Goal: Task Accomplishment & Management: Manage account settings

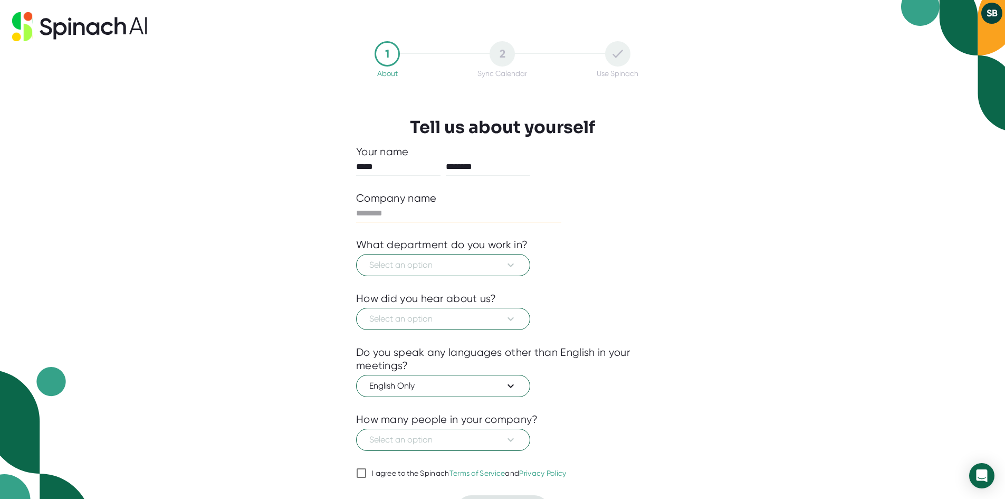
click at [420, 209] on input "text" at bounding box center [458, 213] width 205 height 17
type input "*****"
click at [424, 262] on span "Select an option" at bounding box center [443, 265] width 148 height 13
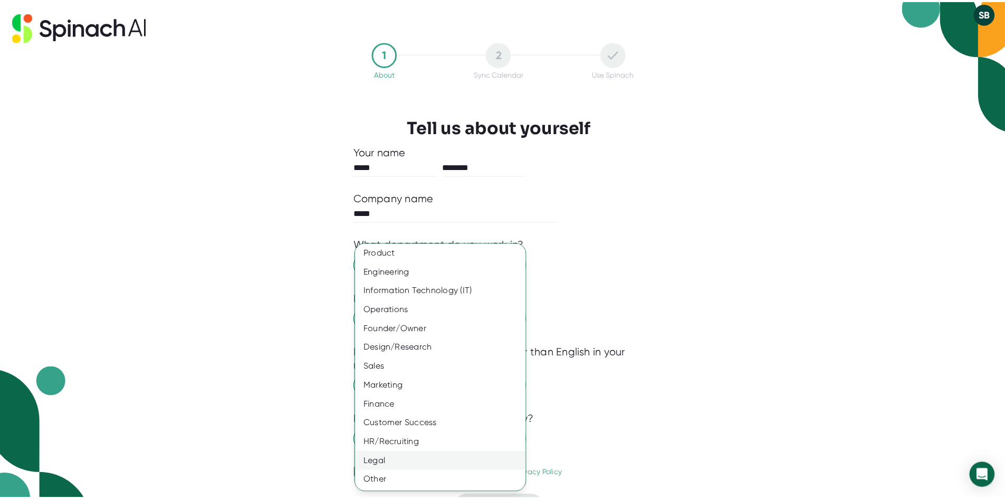
scroll to position [3, 0]
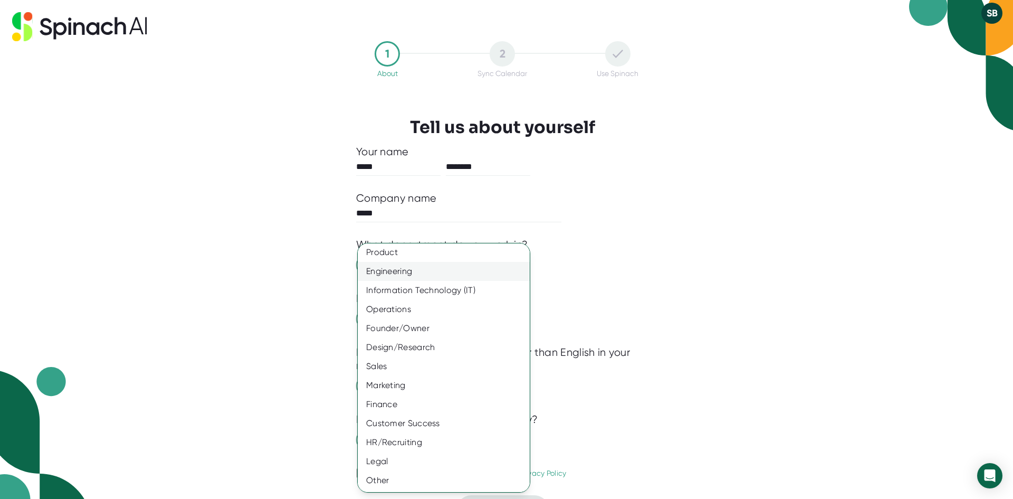
click at [417, 279] on div "Engineering" at bounding box center [448, 271] width 180 height 19
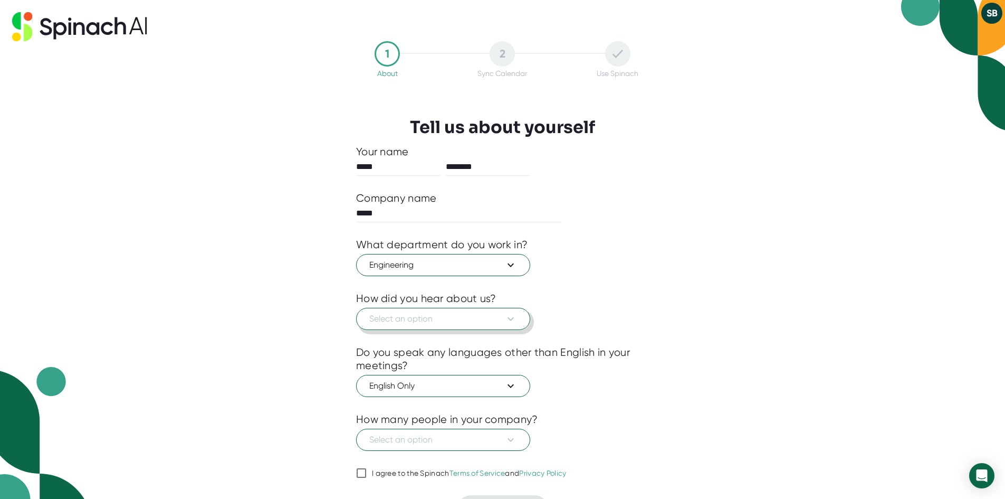
click at [410, 316] on span "Select an option" at bounding box center [443, 318] width 148 height 13
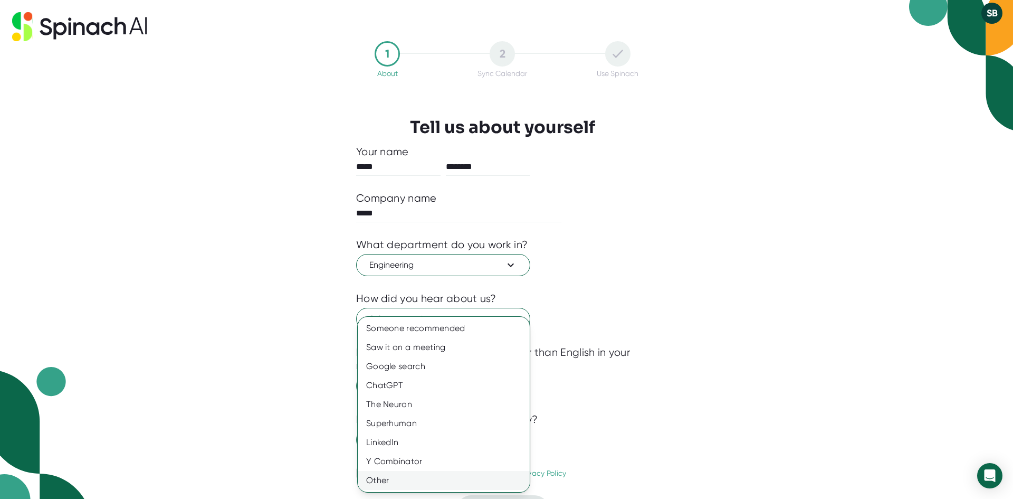
click at [395, 482] on div "Other" at bounding box center [444, 480] width 172 height 19
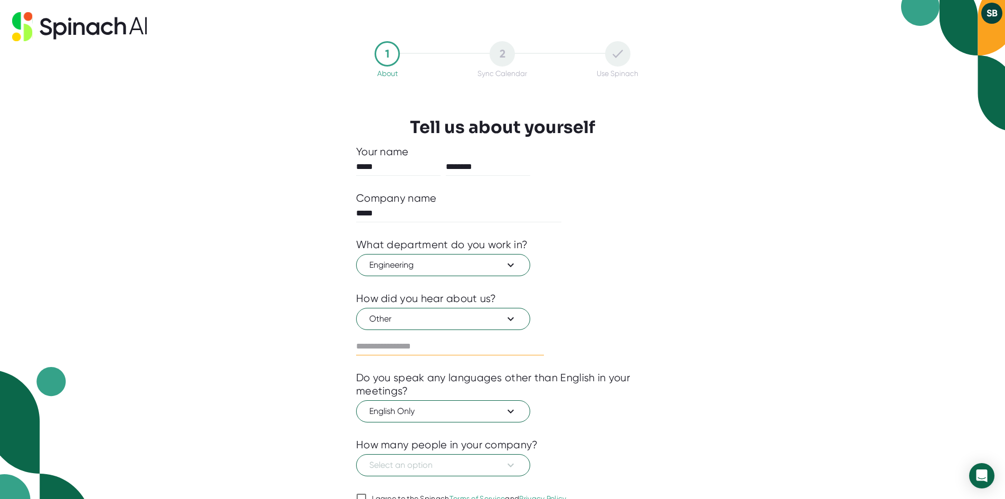
click at [414, 349] on input "text" at bounding box center [450, 346] width 188 height 17
type input "**********"
click at [452, 416] on span "English Only" at bounding box center [443, 411] width 148 height 13
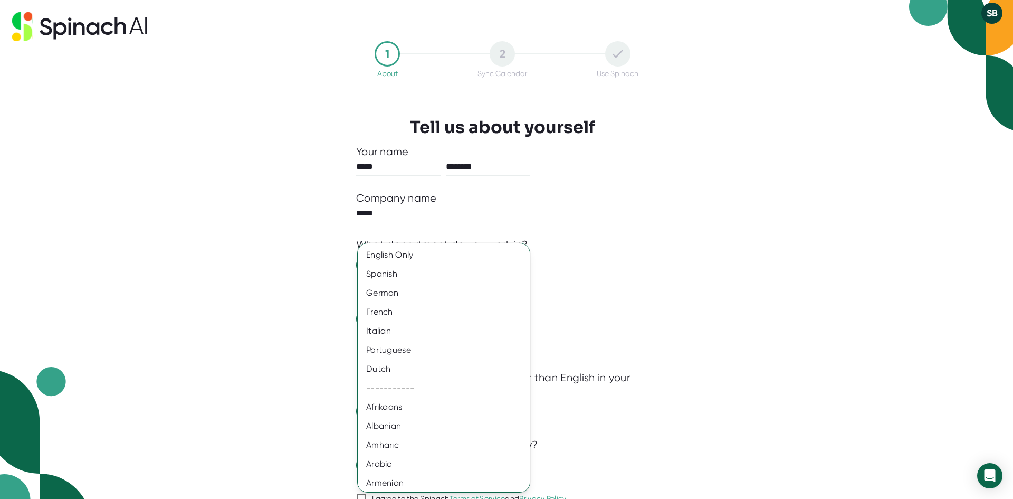
click at [694, 414] on div at bounding box center [506, 249] width 1013 height 499
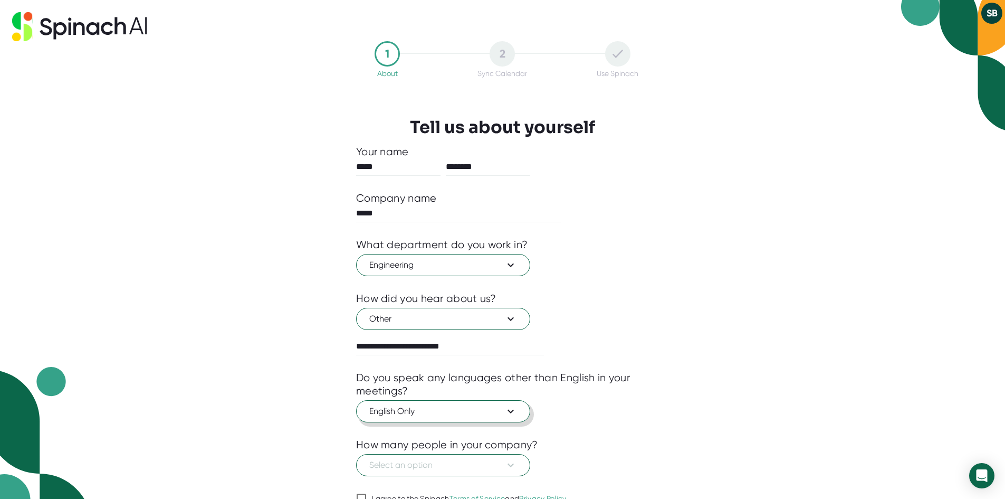
scroll to position [51, 0]
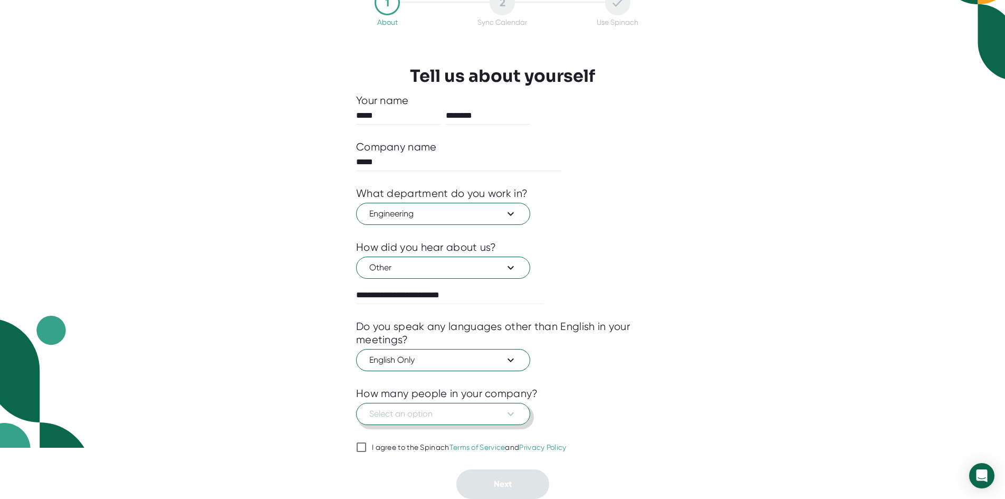
click at [462, 414] on span "Select an option" at bounding box center [443, 413] width 148 height 13
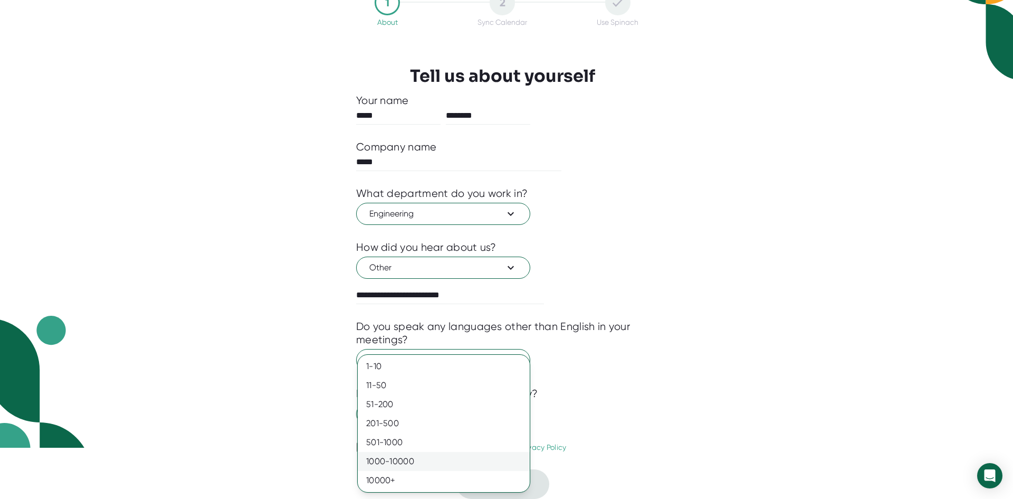
click at [422, 465] on div "1000-10000" at bounding box center [444, 461] width 172 height 19
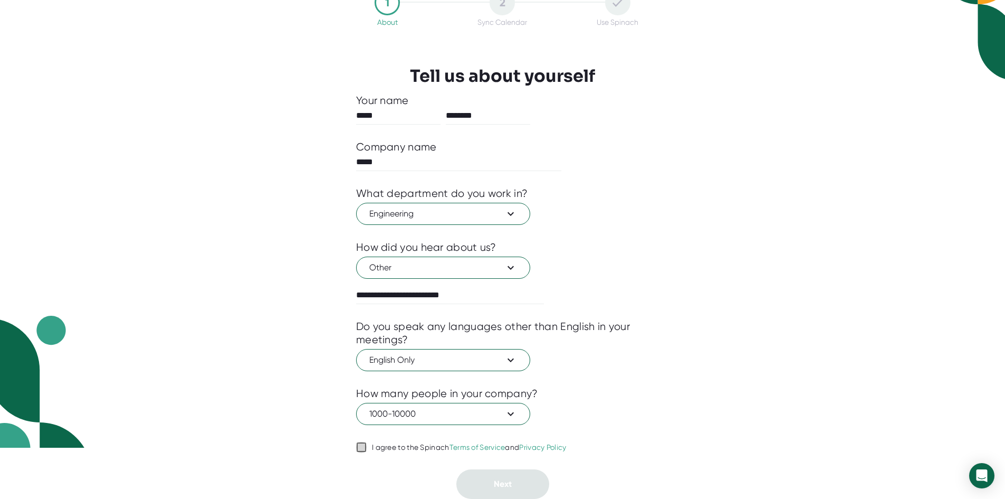
click at [361, 449] on input "I agree to the Spinach Terms of Service and Privacy Policy" at bounding box center [361, 447] width 11 height 13
checkbox input "true"
click at [489, 483] on button "Next" at bounding box center [502, 484] width 93 height 30
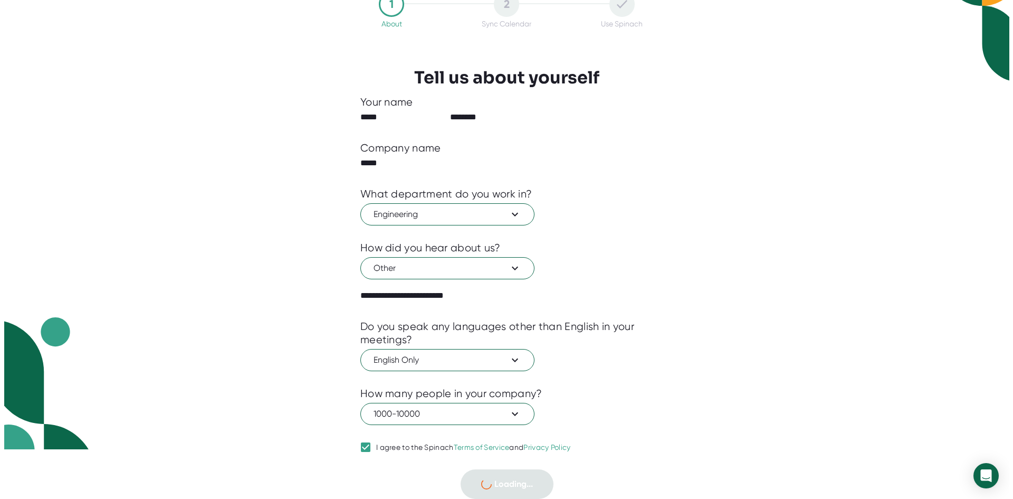
scroll to position [0, 0]
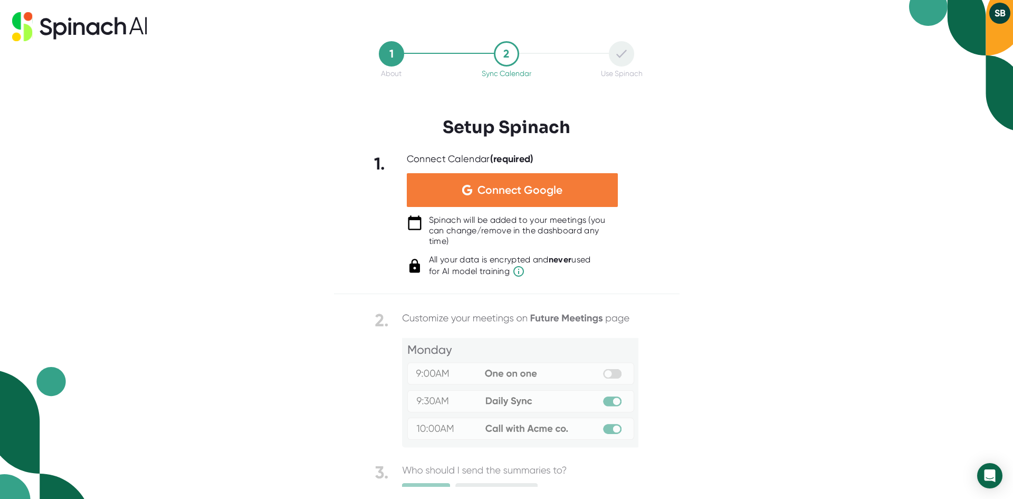
click at [508, 196] on div "Connect Google" at bounding box center [512, 190] width 211 height 34
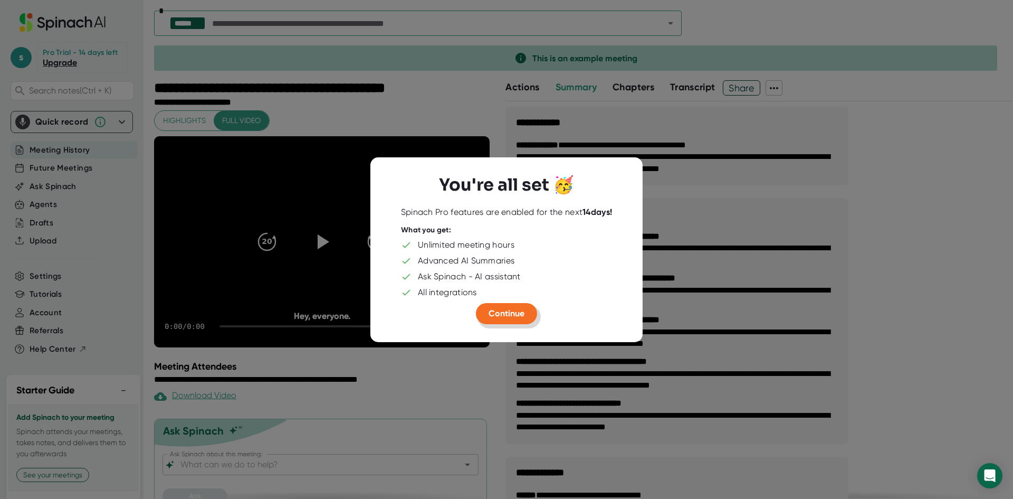
click at [504, 320] on button "Continue" at bounding box center [506, 313] width 61 height 21
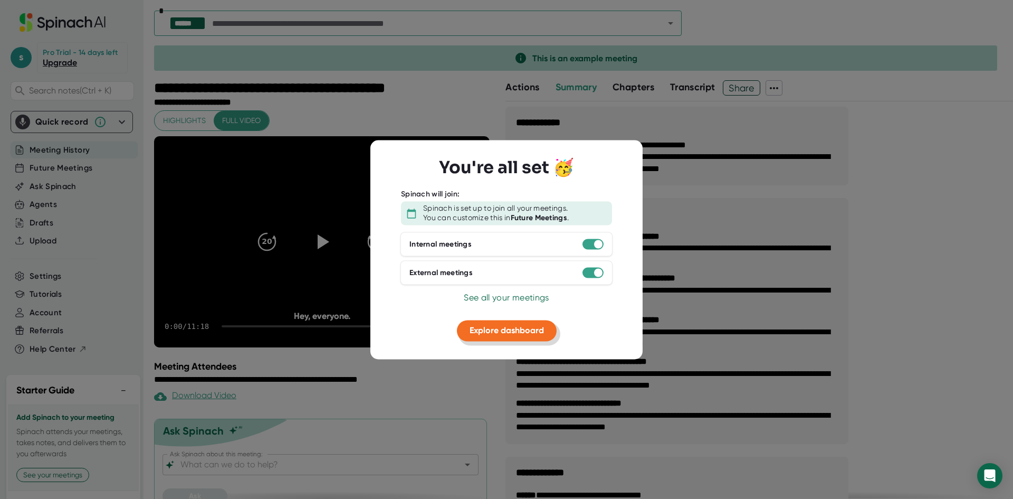
click at [507, 332] on span "Explore dashboard" at bounding box center [507, 331] width 74 height 10
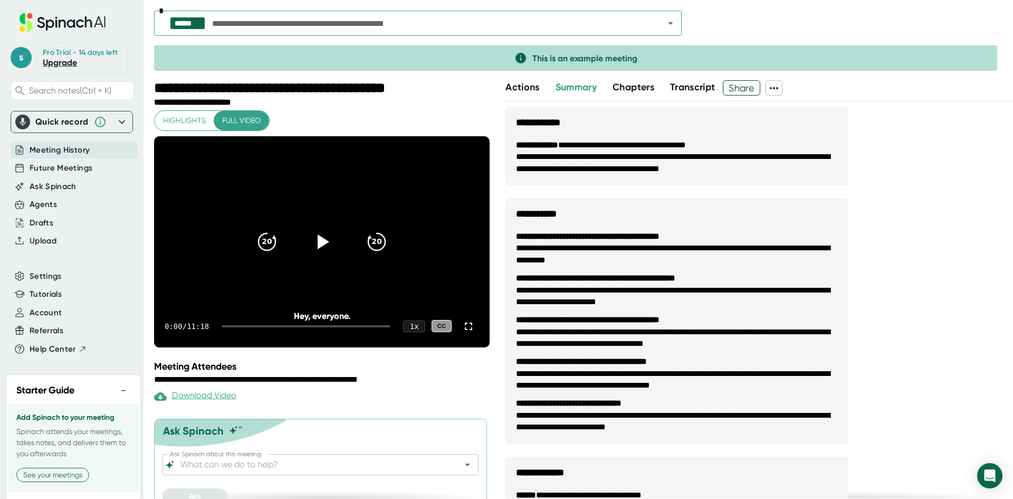
scroll to position [16, 0]
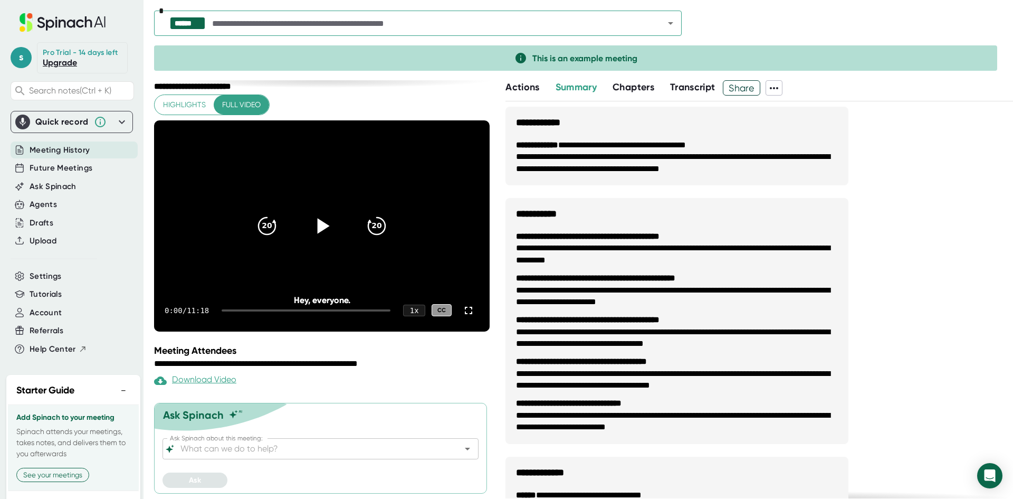
click at [319, 232] on icon at bounding box center [322, 225] width 26 height 26
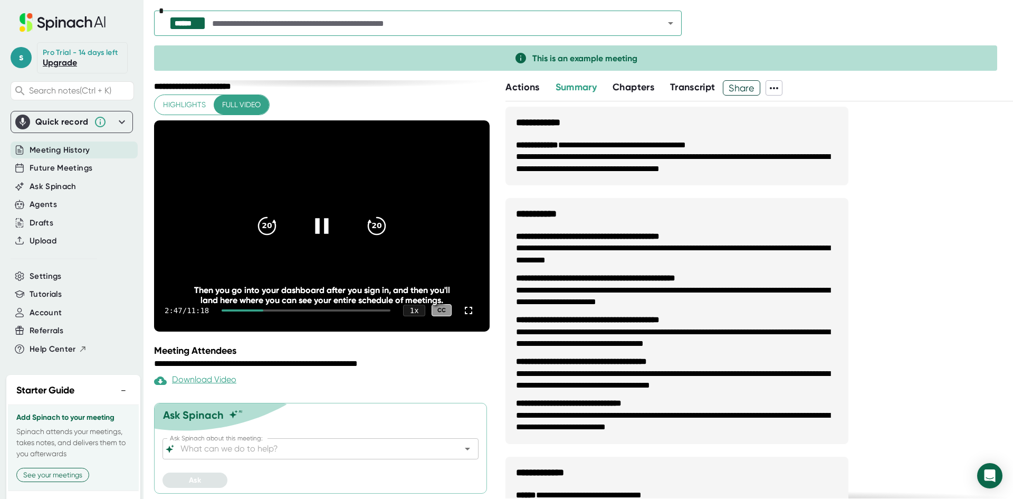
click at [250, 309] on div at bounding box center [243, 310] width 42 height 2
click at [236, 309] on div at bounding box center [235, 310] width 26 height 2
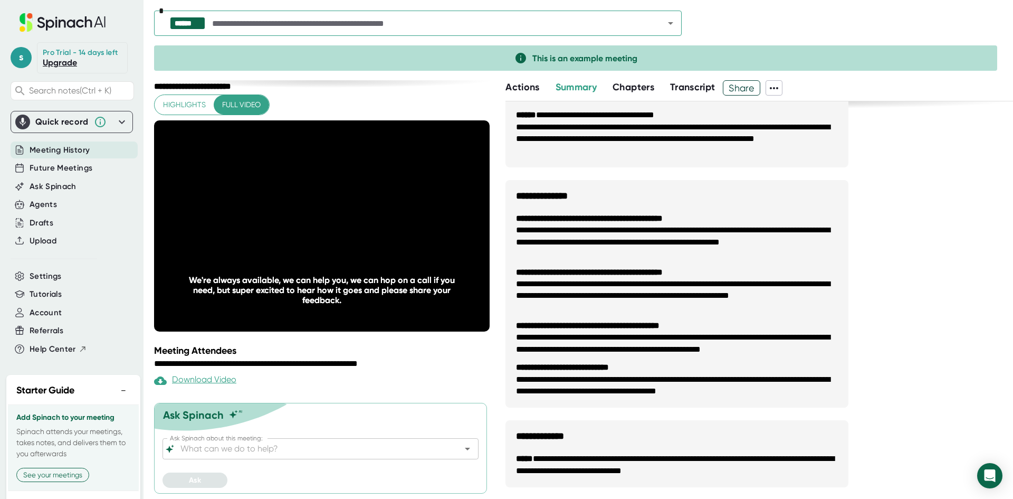
scroll to position [46, 0]
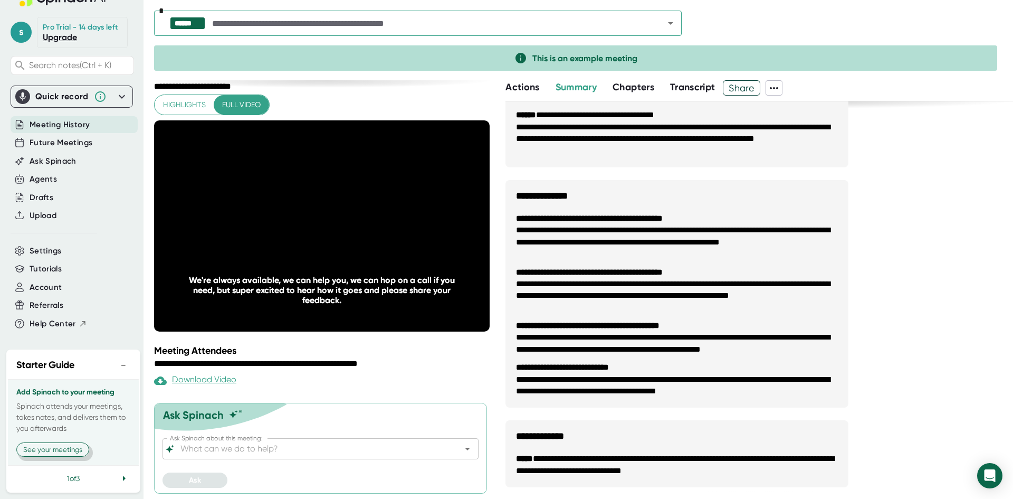
click at [61, 450] on button "See your meetings" at bounding box center [52, 449] width 73 height 14
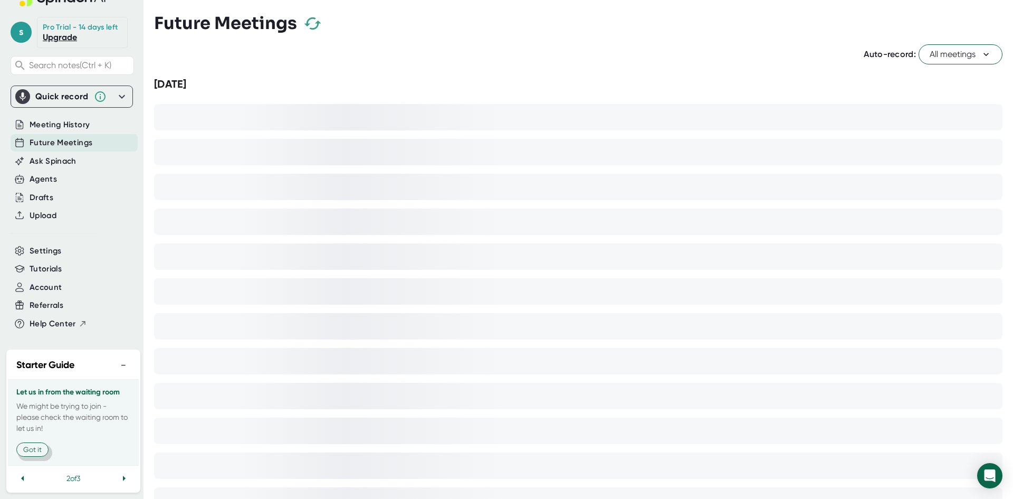
scroll to position [35, 0]
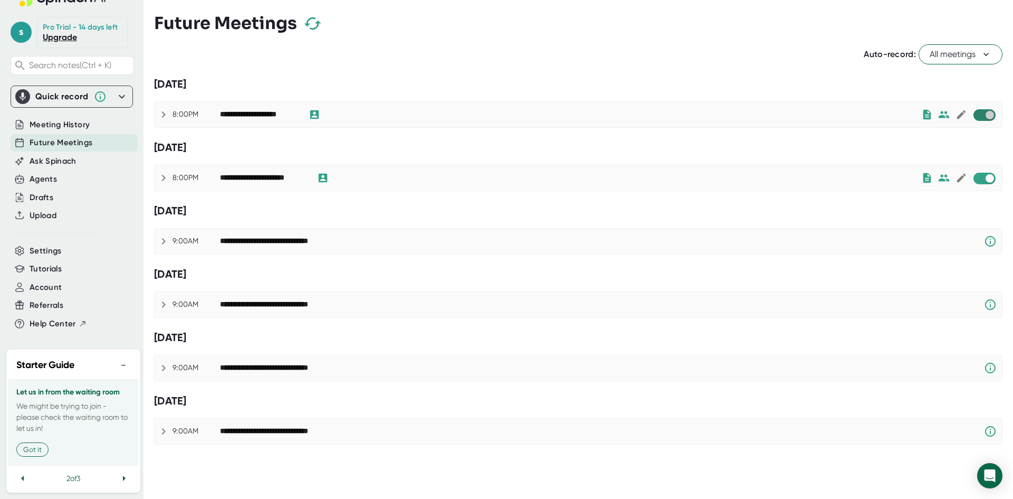
click at [976, 115] on input "checkbox" at bounding box center [990, 114] width 30 height 9
checkbox input "true"
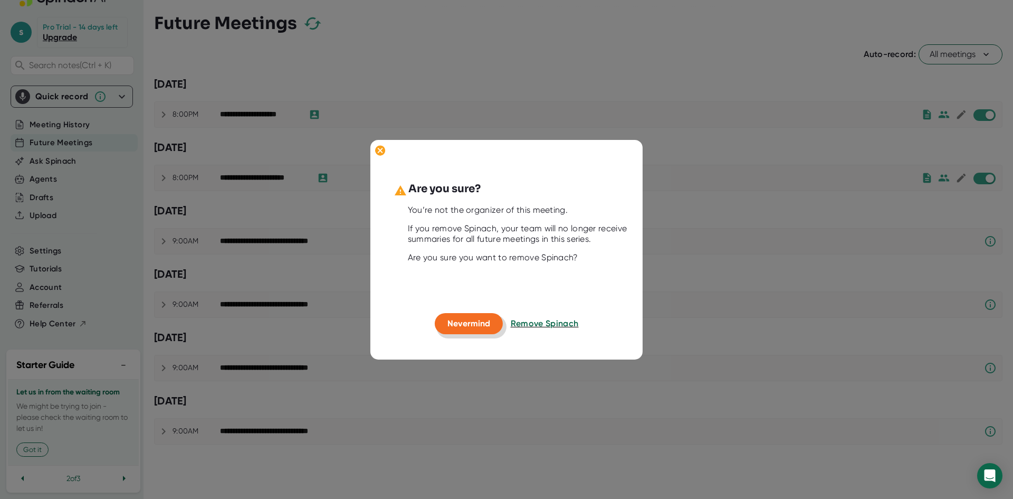
click at [488, 326] on span "Nevermind" at bounding box center [469, 323] width 43 height 10
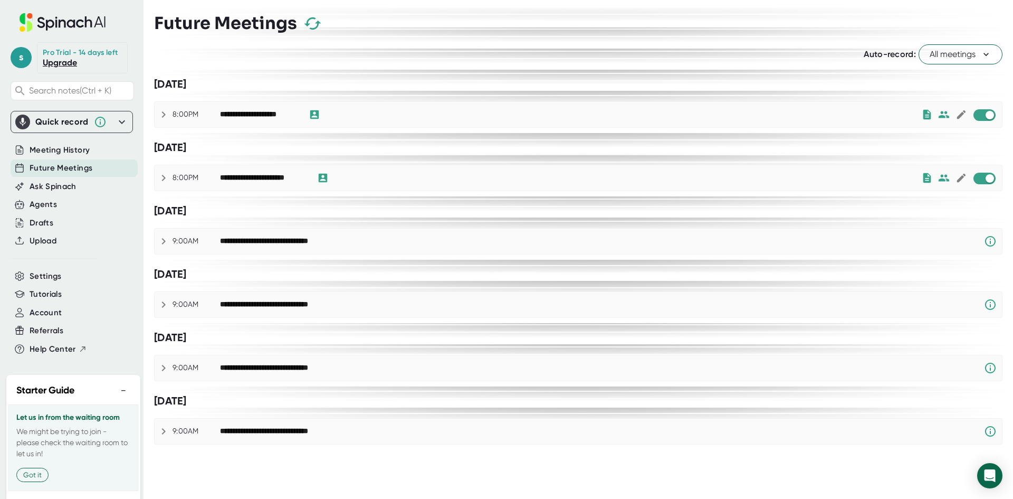
scroll to position [35, 0]
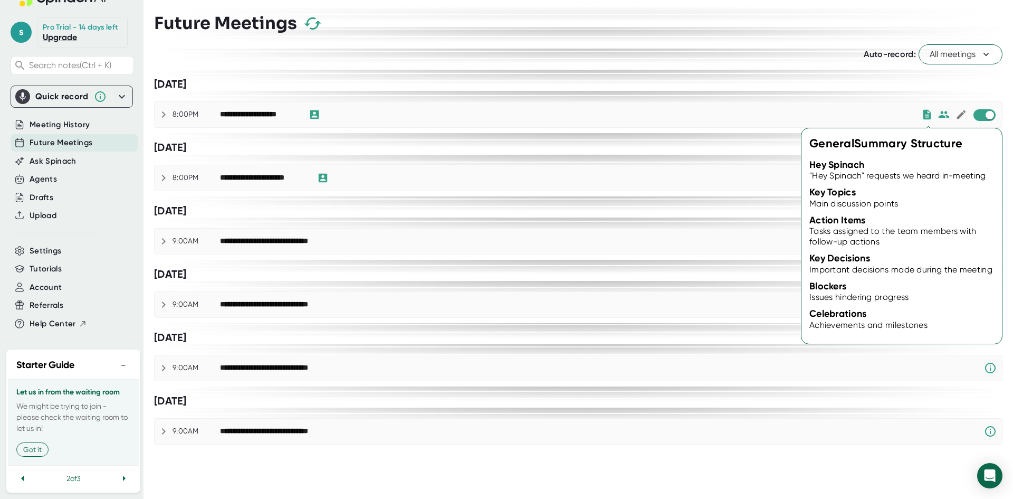
click at [926, 120] on icon at bounding box center [927, 115] width 12 height 12
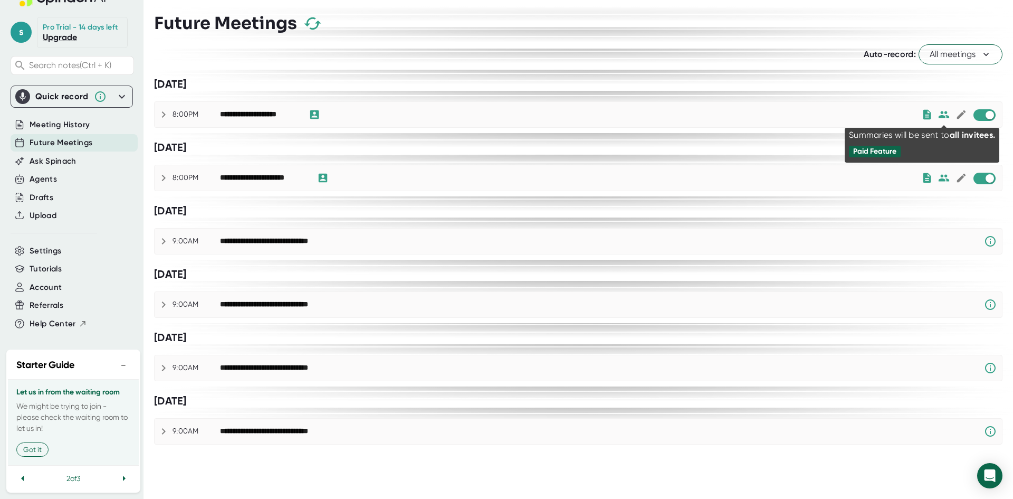
click at [947, 116] on icon at bounding box center [944, 114] width 11 height 7
click at [880, 161] on div "Paid Feature" at bounding box center [865, 161] width 43 height 9
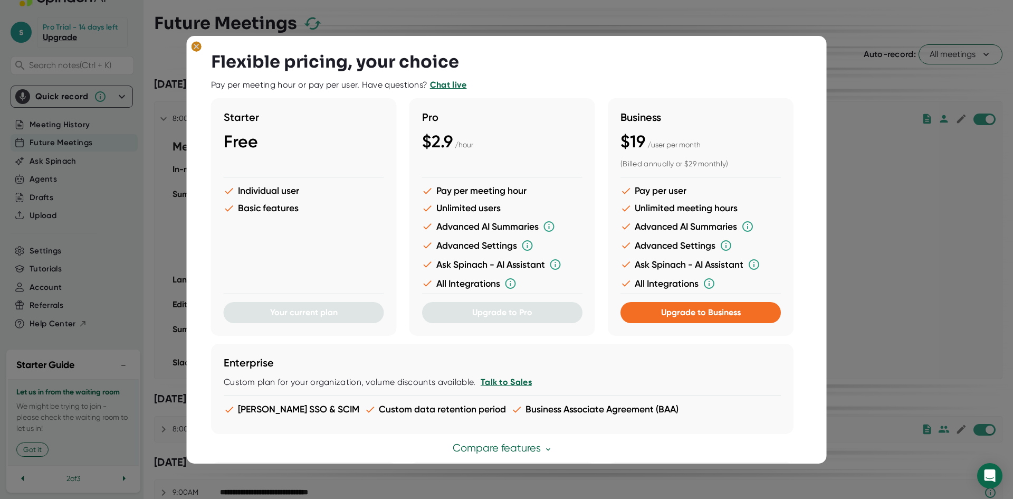
click at [200, 49] on ellipse at bounding box center [197, 46] width 10 height 11
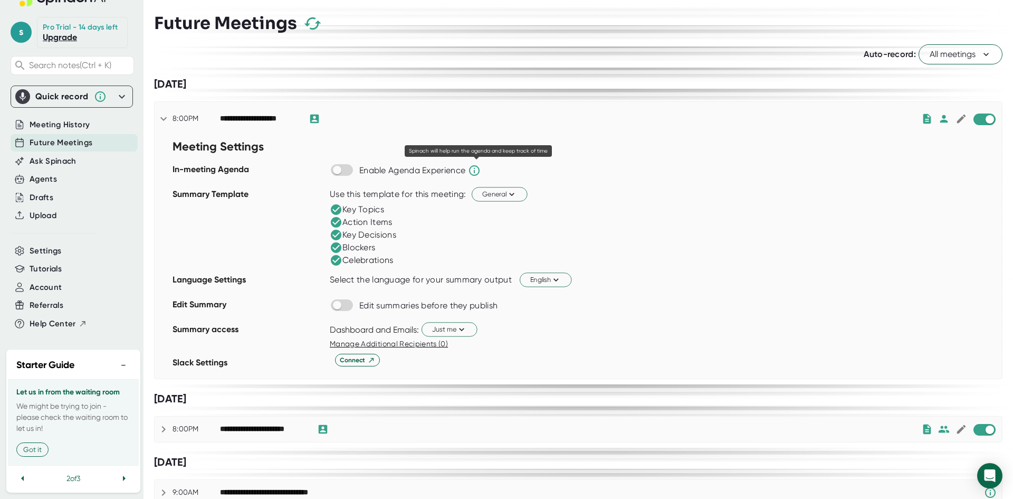
click at [476, 174] on icon at bounding box center [474, 170] width 13 height 13
click at [332, 258] on icon at bounding box center [336, 260] width 11 height 11
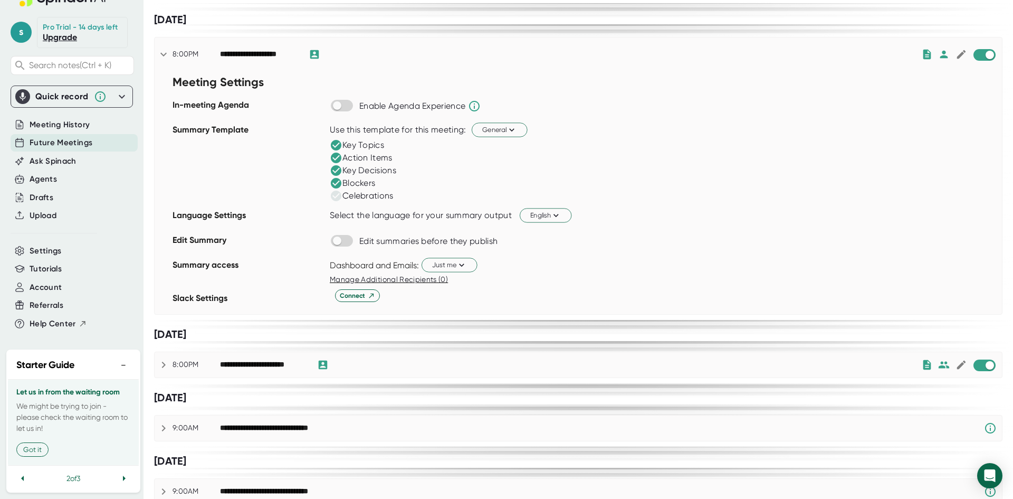
scroll to position [158, 0]
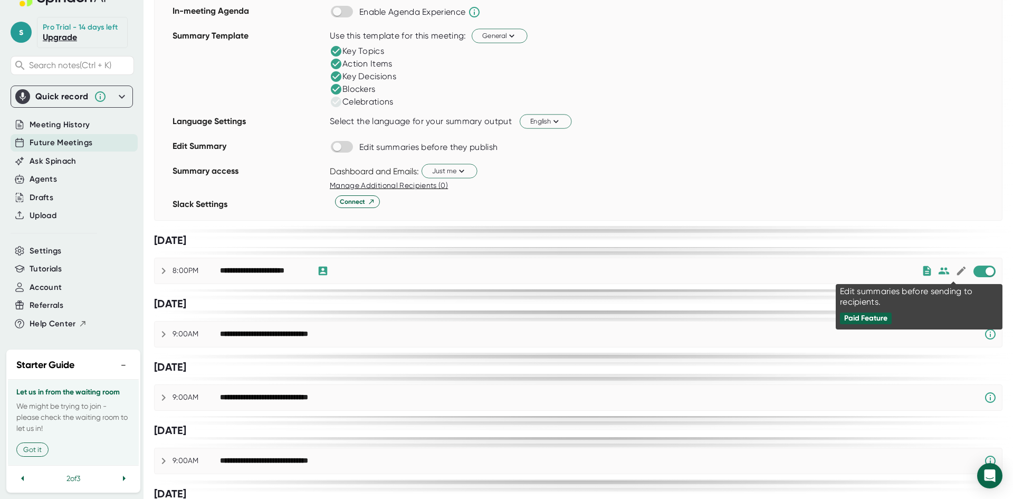
click at [956, 273] on icon at bounding box center [962, 271] width 12 height 12
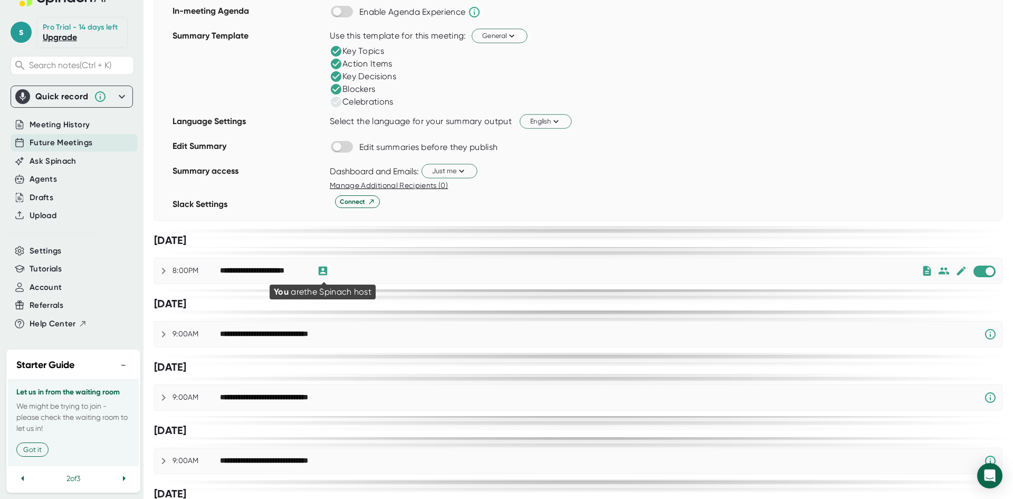
click at [322, 271] on icon at bounding box center [322, 271] width 9 height 9
click at [161, 271] on icon at bounding box center [163, 270] width 13 height 13
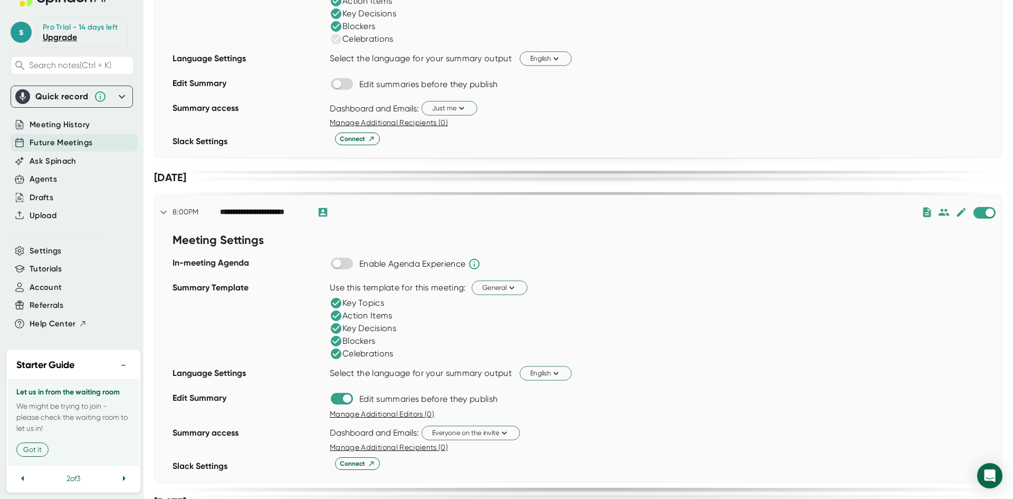
scroll to position [369, 0]
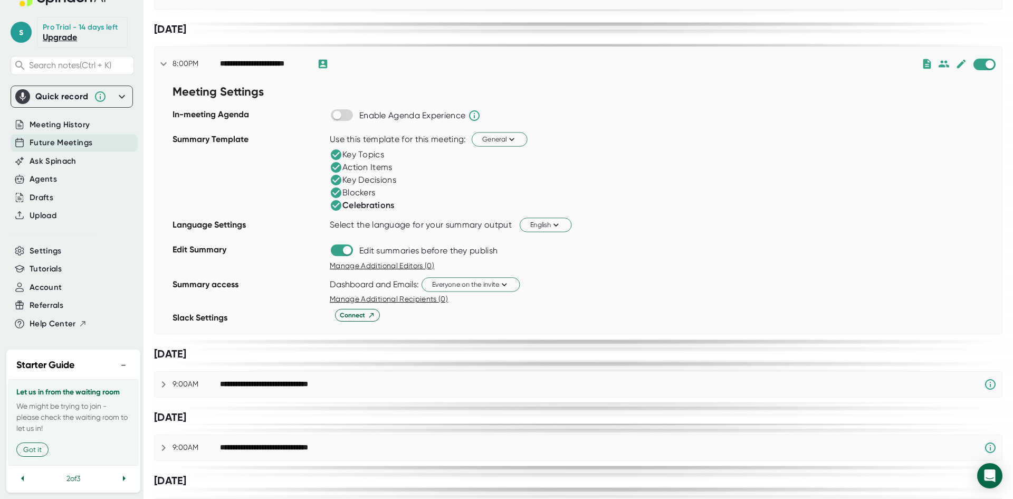
click at [336, 201] on icon at bounding box center [336, 205] width 11 height 11
click at [337, 250] on input "checkbox" at bounding box center [347, 249] width 30 height 9
checkbox input "false"
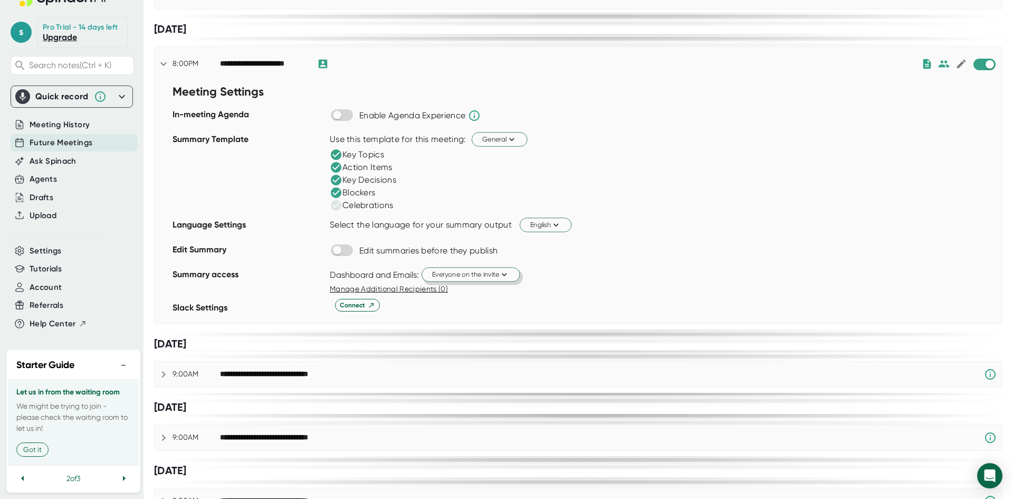
click at [496, 276] on span "Everyone on the invite" at bounding box center [470, 274] width 77 height 10
click at [445, 313] on div "Just me" at bounding box center [459, 315] width 121 height 19
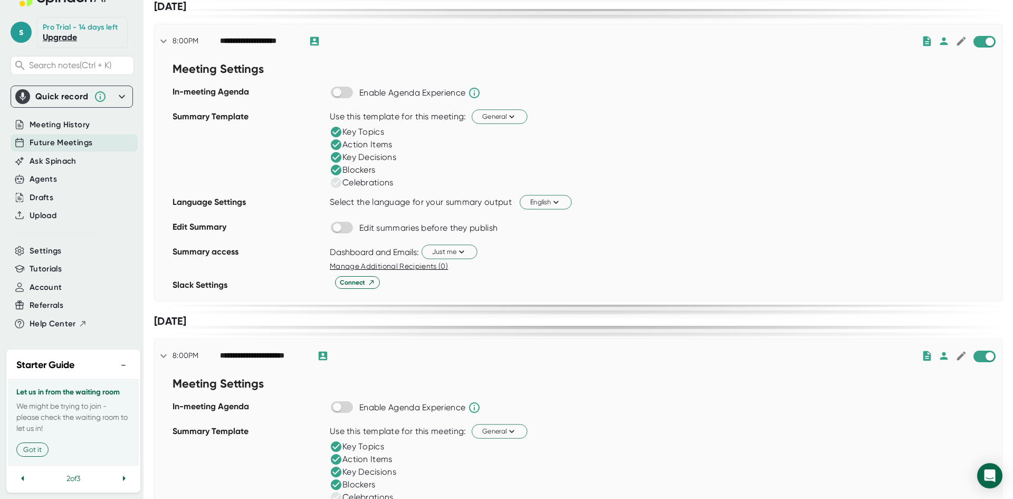
scroll to position [0, 0]
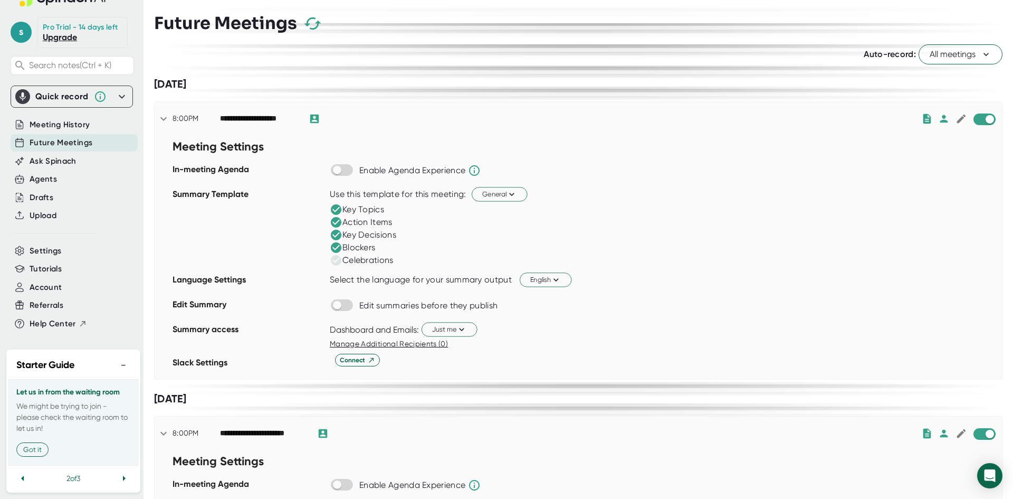
click at [159, 118] on icon at bounding box center [163, 118] width 13 height 13
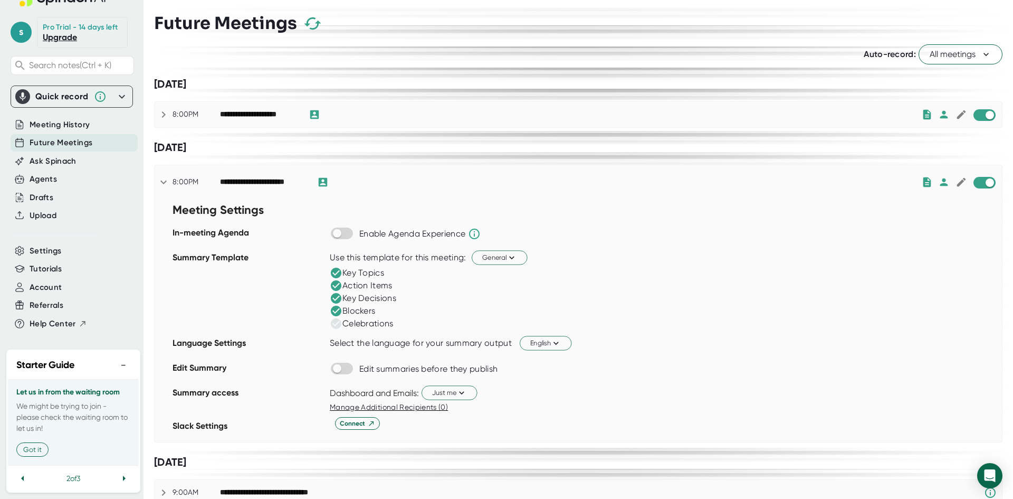
click at [160, 183] on icon at bounding box center [163, 182] width 13 height 13
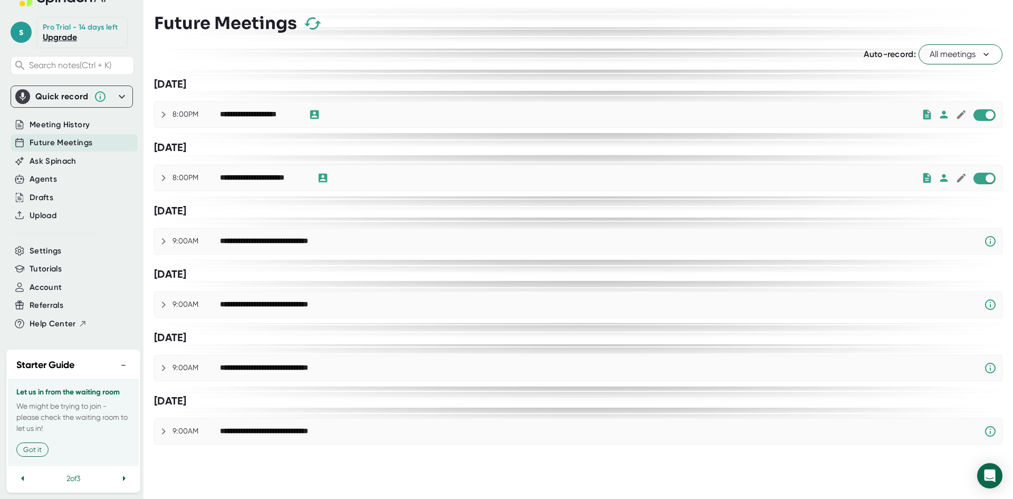
click at [160, 240] on icon at bounding box center [163, 241] width 13 height 13
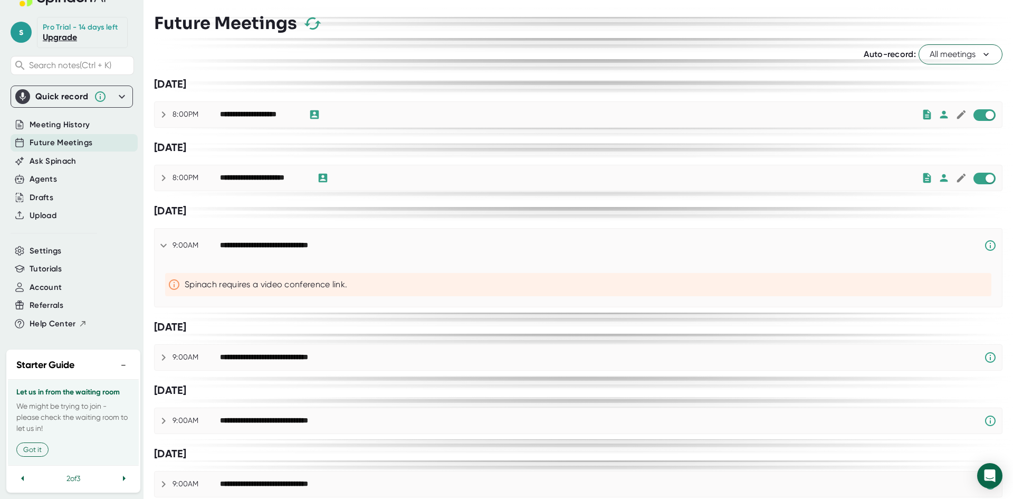
click at [160, 240] on icon at bounding box center [163, 245] width 13 height 13
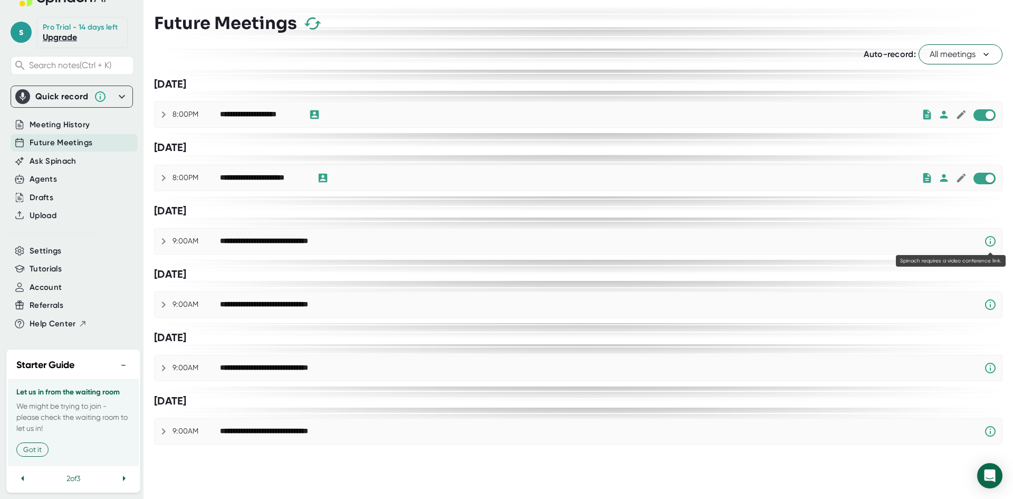
click at [989, 243] on icon at bounding box center [990, 241] width 13 height 13
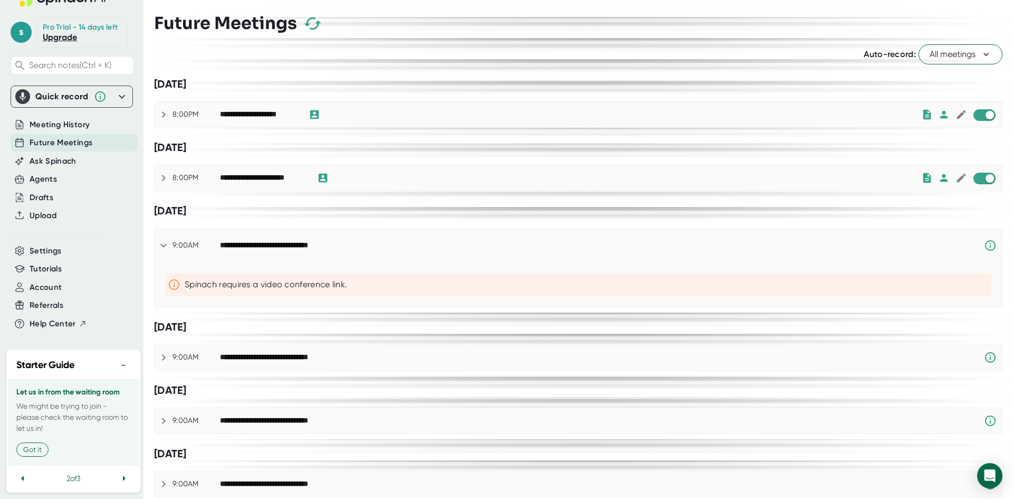
click at [989, 243] on div at bounding box center [993, 245] width 18 height 13
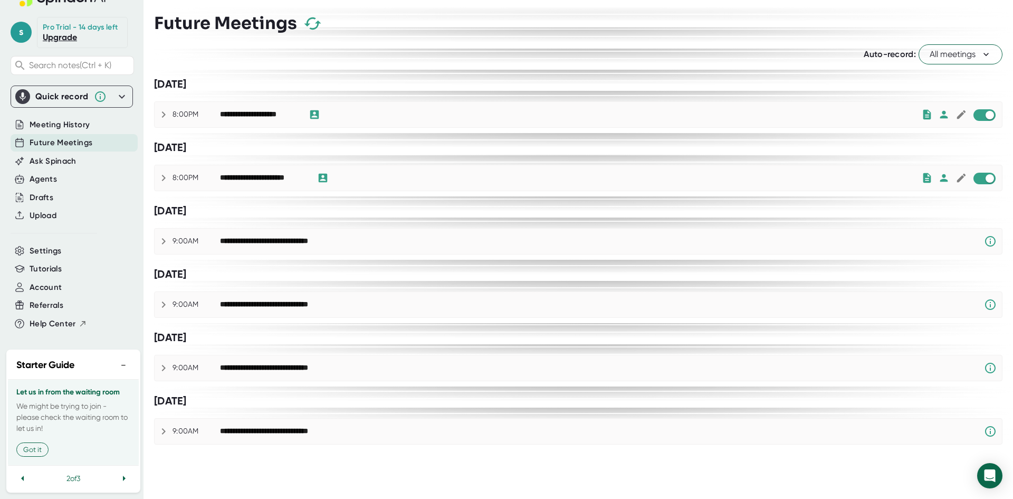
click at [159, 241] on icon at bounding box center [163, 241] width 13 height 13
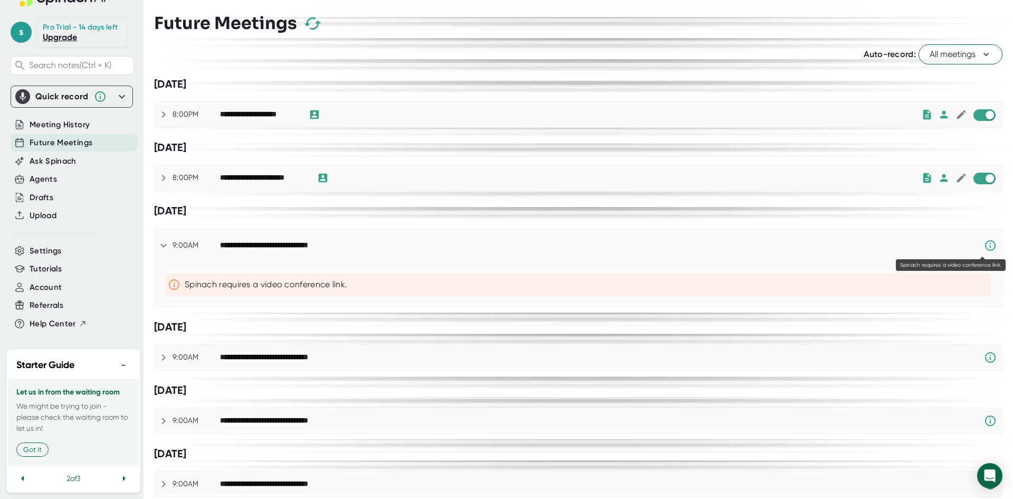
click at [984, 249] on icon at bounding box center [990, 245] width 13 height 13
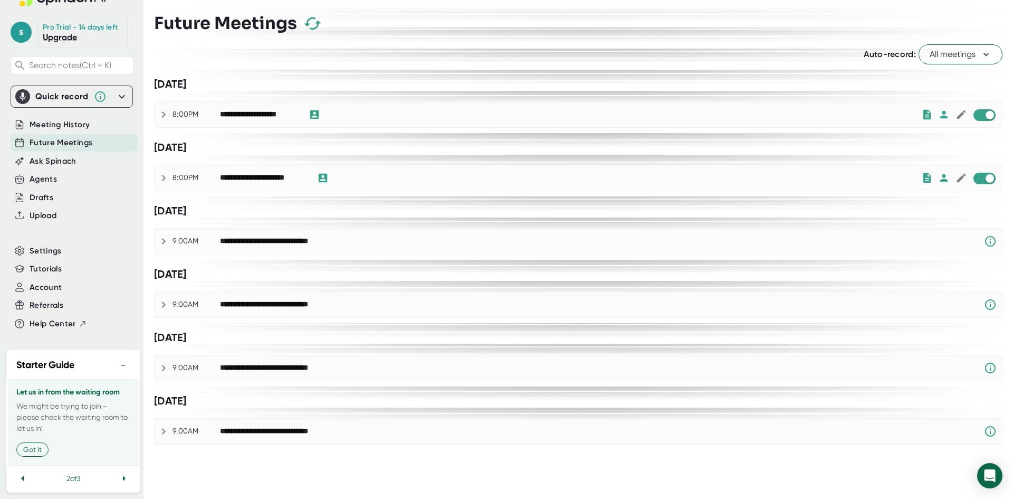
click at [986, 54] on icon at bounding box center [986, 54] width 11 height 11
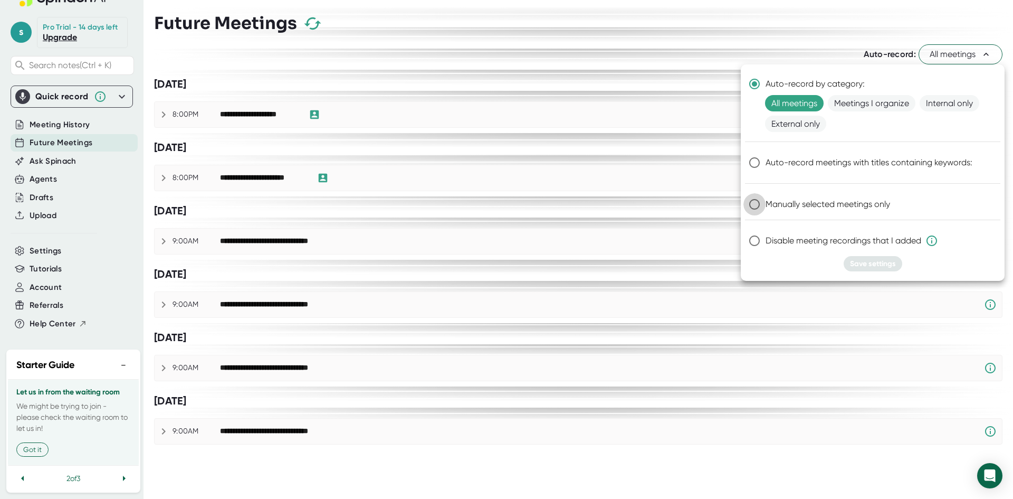
click at [758, 206] on input "Manually selected meetings only" at bounding box center [755, 204] width 22 height 22
radio input "true"
click at [876, 262] on span "Save settings" at bounding box center [873, 263] width 46 height 9
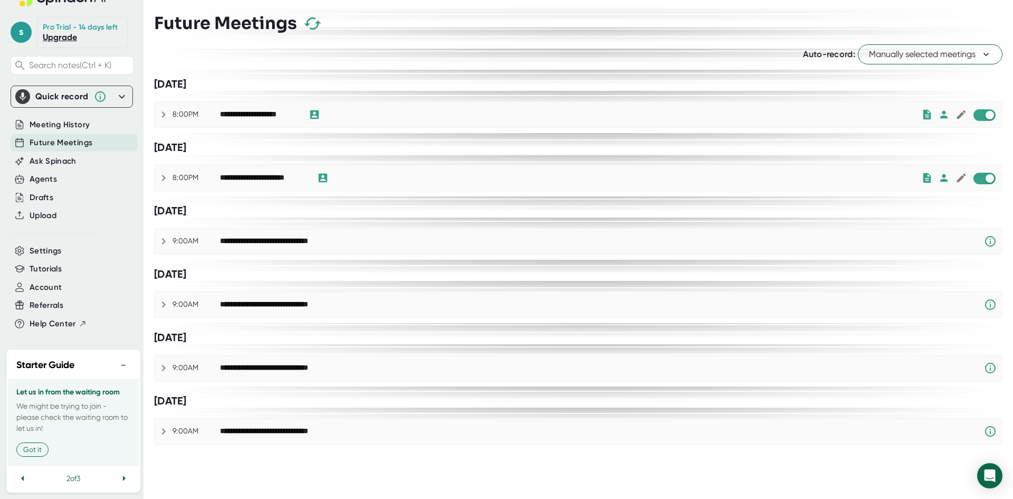
drag, startPoint x: 164, startPoint y: 249, endPoint x: 531, endPoint y: 445, distance: 416.0
click at [531, 445] on div "**********" at bounding box center [578, 244] width 849 height 411
click at [166, 237] on icon at bounding box center [163, 241] width 13 height 13
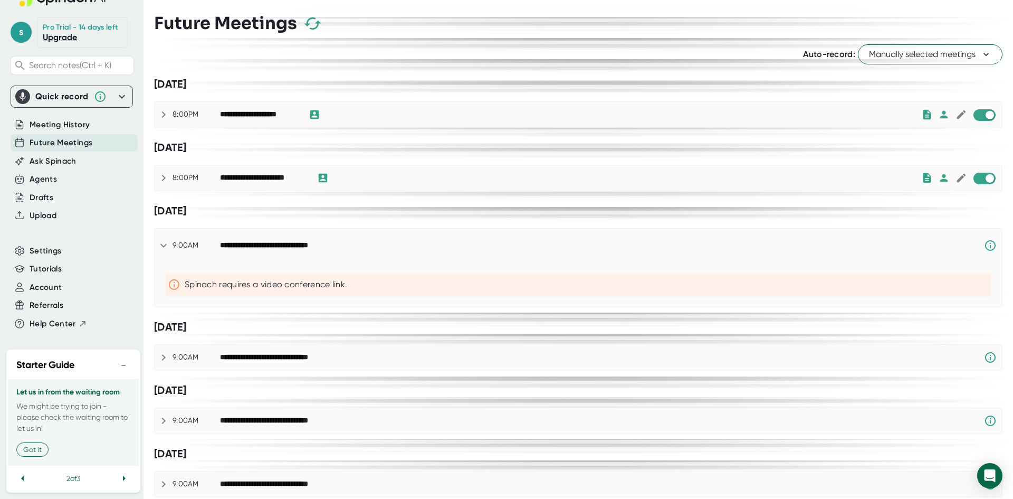
click at [984, 248] on icon at bounding box center [990, 245] width 13 height 13
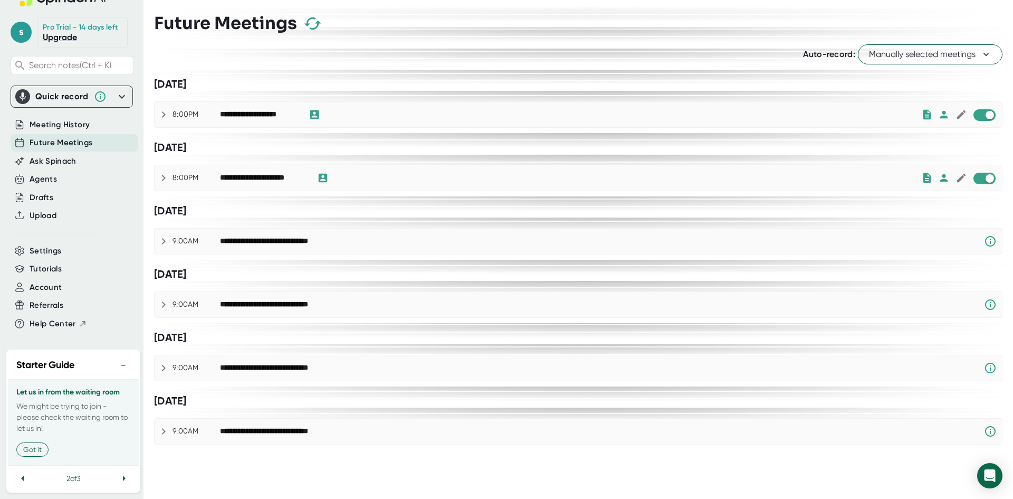
drag, startPoint x: 170, startPoint y: 239, endPoint x: 491, endPoint y: 338, distance: 335.7
click at [491, 338] on div "[DATE]" at bounding box center [578, 337] width 849 height 13
click at [953, 55] on span "Manually selected meetings" at bounding box center [930, 54] width 122 height 13
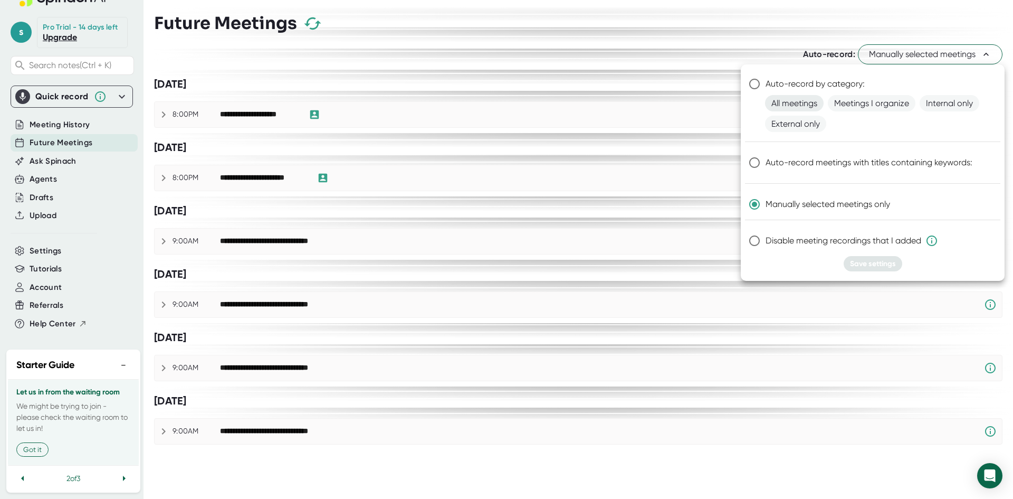
click at [786, 103] on span "All meetings" at bounding box center [794, 103] width 59 height 16
radio input "true"
click at [864, 261] on span "Save settings" at bounding box center [873, 263] width 46 height 9
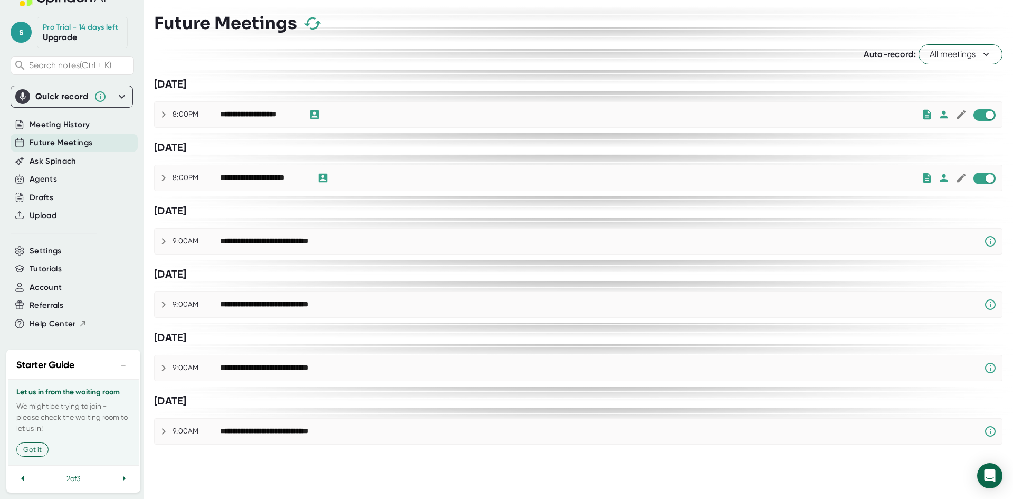
click at [992, 58] on button "All meetings" at bounding box center [961, 54] width 84 height 20
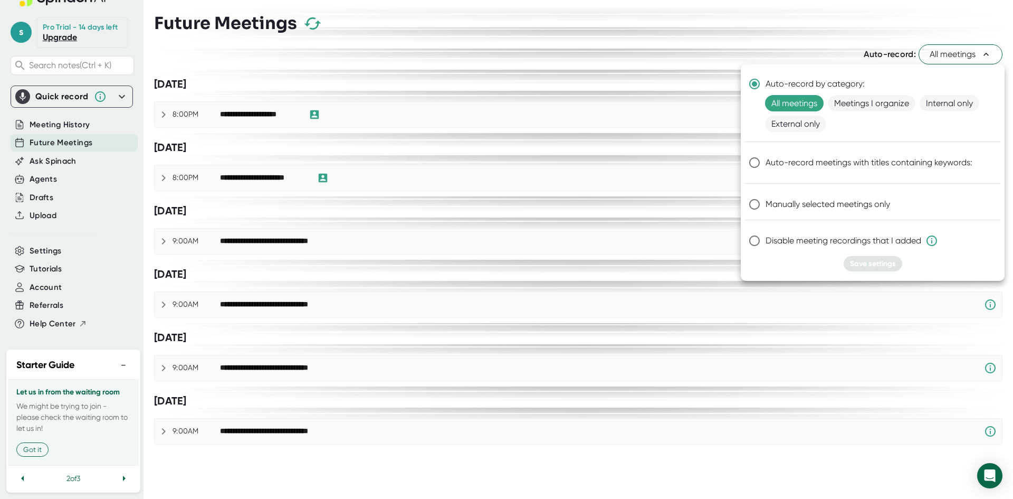
click at [784, 208] on span "Manually selected meetings only" at bounding box center [828, 204] width 125 height 13
click at [766, 208] on input "Manually selected meetings only" at bounding box center [755, 204] width 22 height 22
radio input "true"
click at [868, 266] on span "Save settings" at bounding box center [873, 263] width 46 height 9
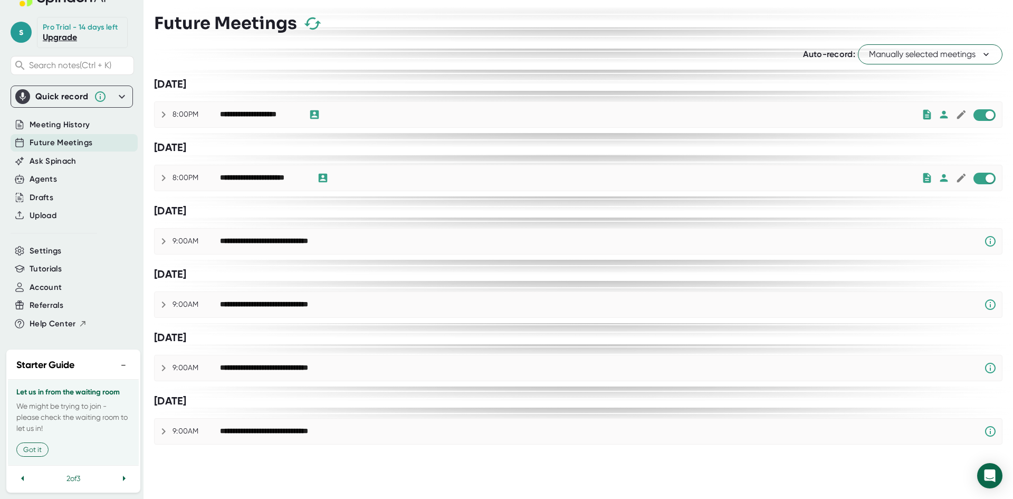
click at [165, 118] on icon at bounding box center [163, 114] width 13 height 13
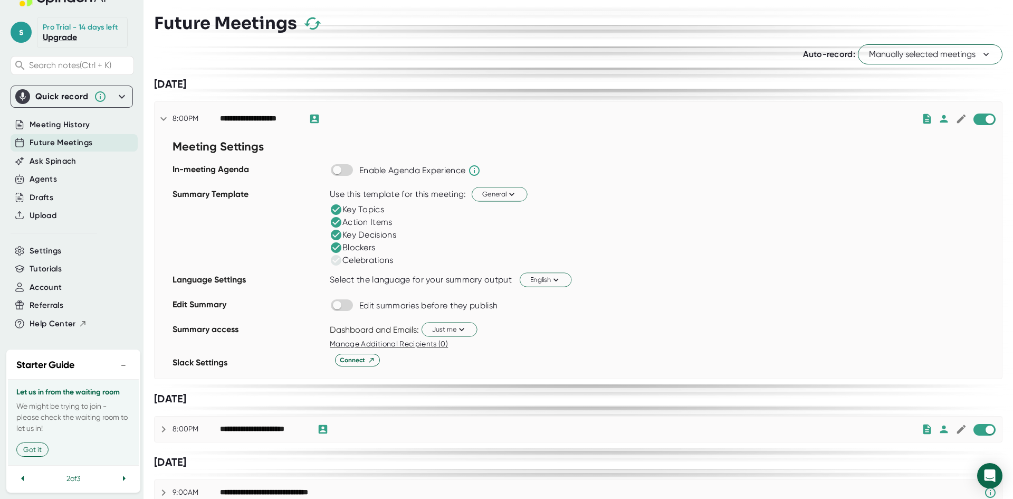
click at [165, 118] on icon at bounding box center [163, 119] width 6 height 4
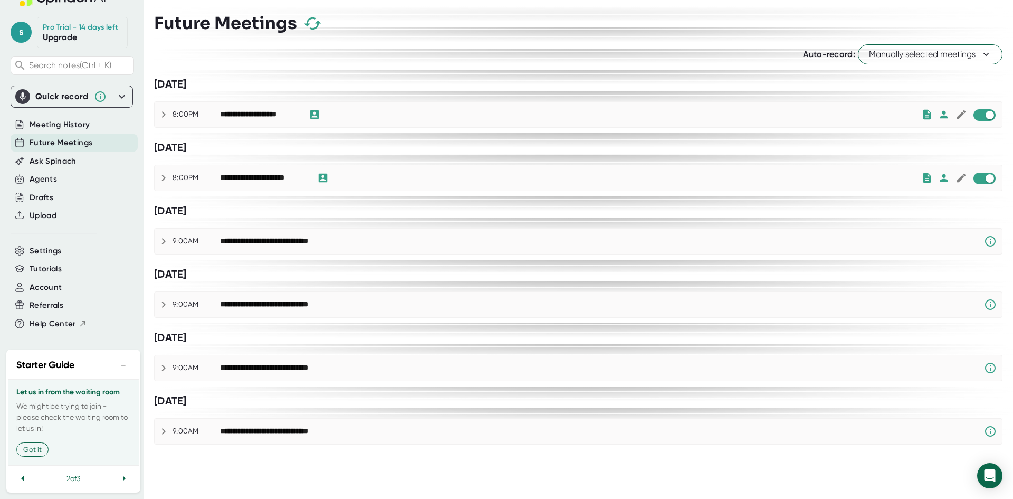
click at [163, 175] on icon at bounding box center [163, 178] width 13 height 13
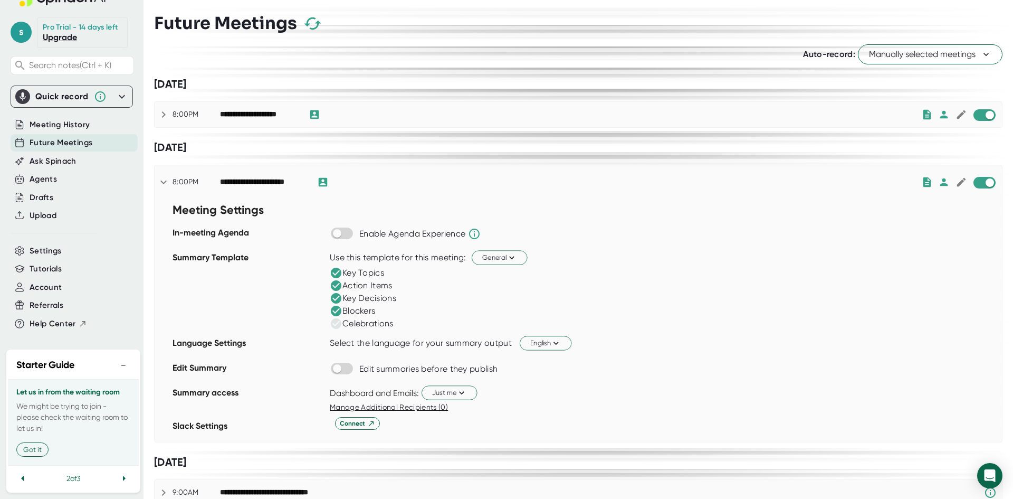
click at [163, 175] on div "**********" at bounding box center [579, 182] width 848 height 34
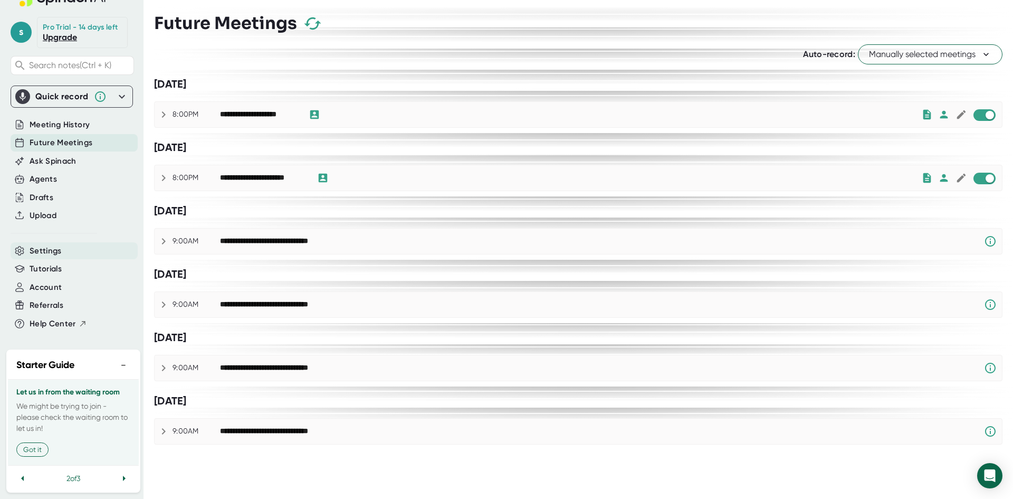
click at [53, 248] on span "Settings" at bounding box center [46, 251] width 32 height 12
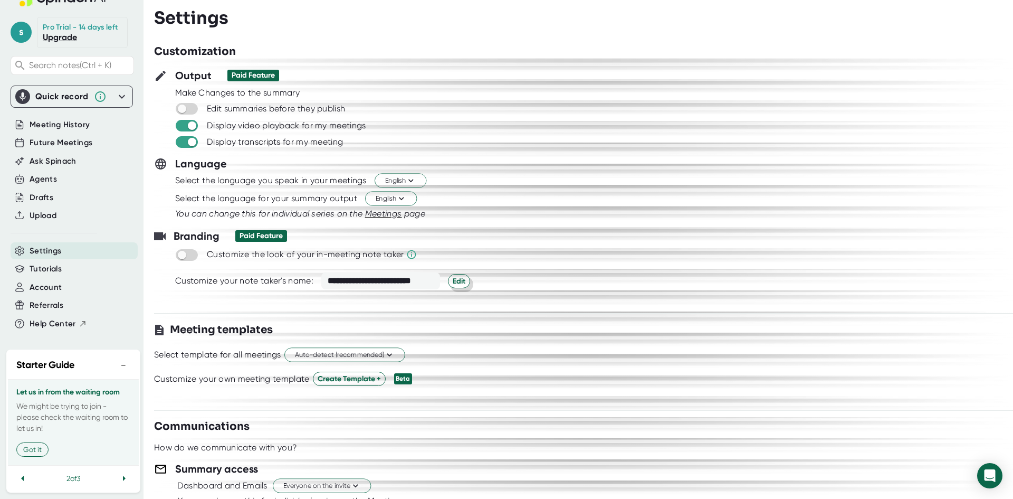
click at [461, 279] on span "Edit" at bounding box center [459, 280] width 13 height 11
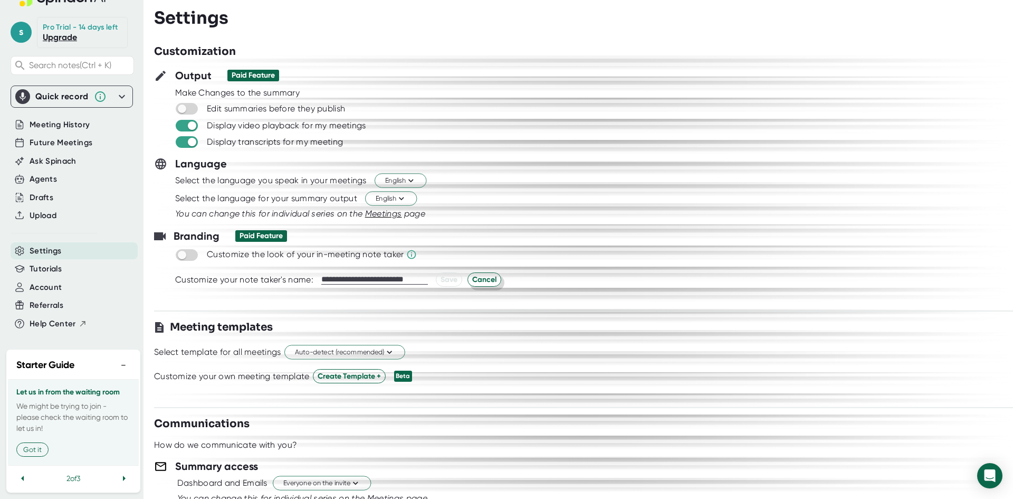
click at [484, 282] on span "Cancel" at bounding box center [484, 279] width 24 height 11
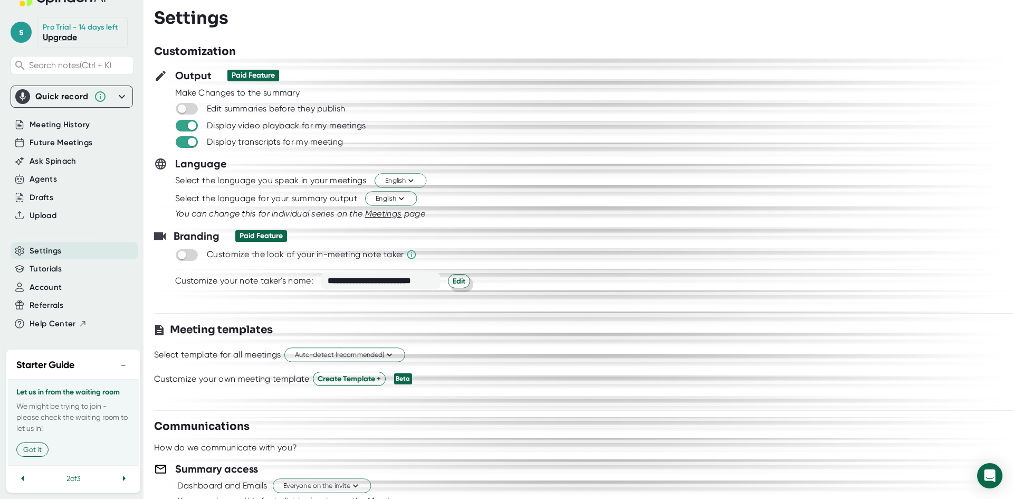
click at [453, 282] on span "Edit" at bounding box center [459, 280] width 13 height 11
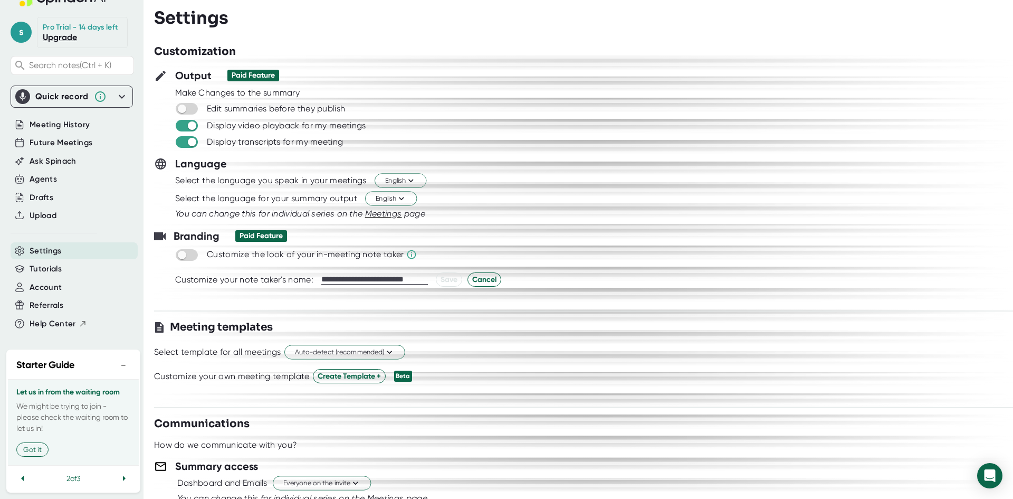
click at [341, 277] on input "**********" at bounding box center [374, 279] width 107 height 9
type input "**********"
click at [446, 277] on span "Save" at bounding box center [449, 279] width 17 height 11
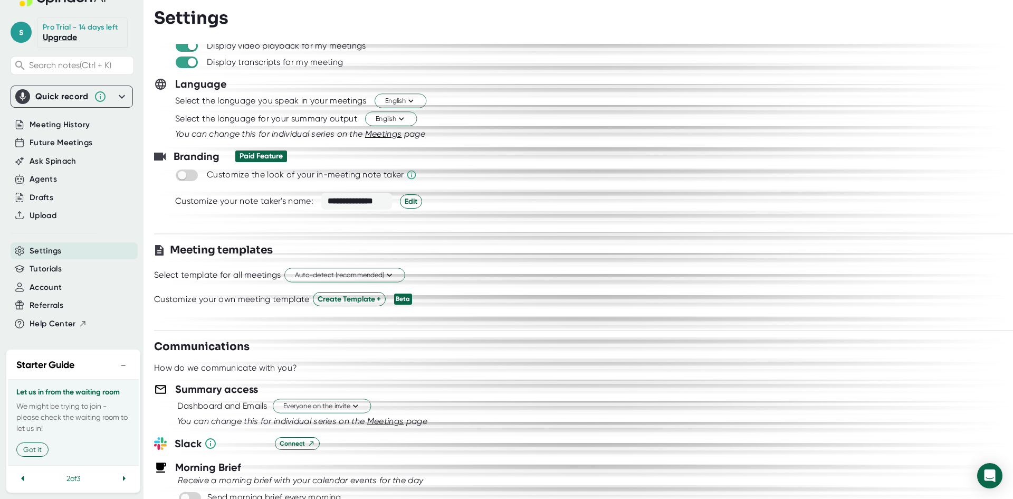
scroll to position [158, 0]
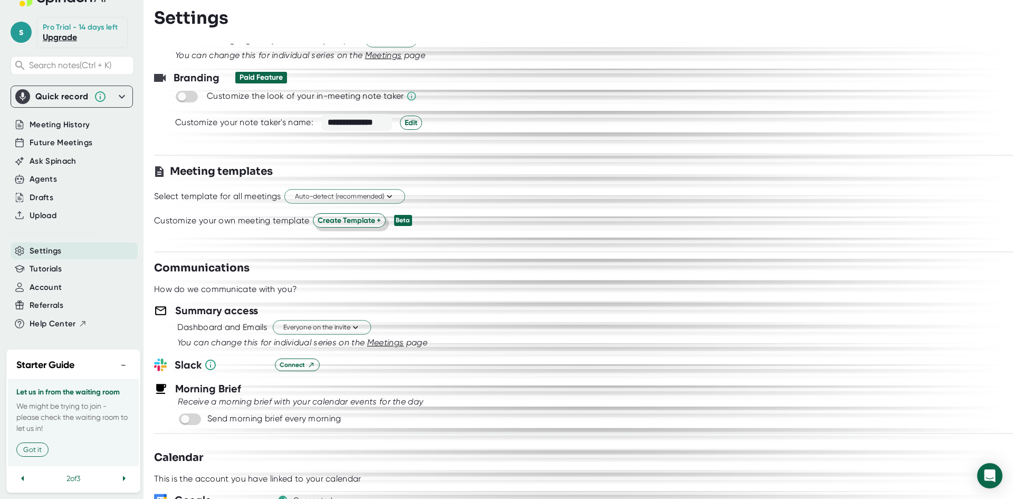
click at [369, 222] on span "Create Template +" at bounding box center [349, 220] width 63 height 11
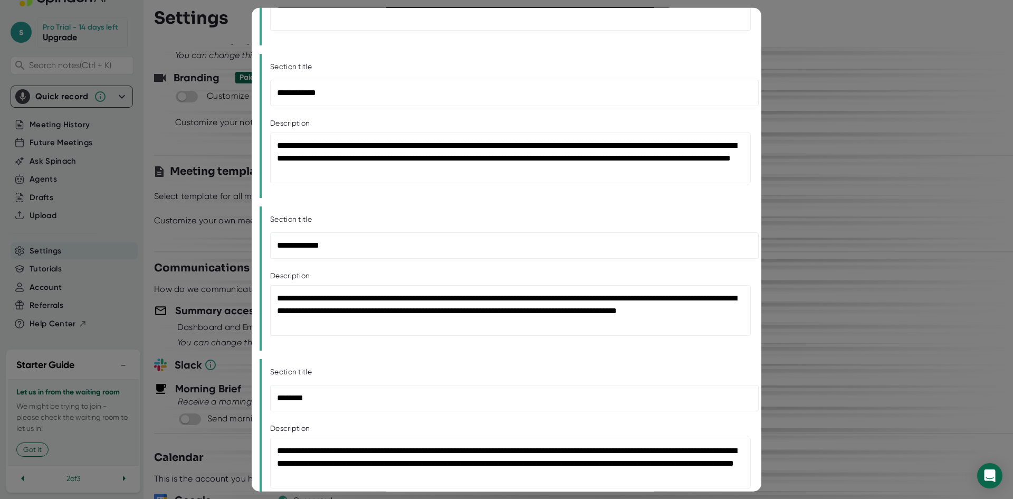
scroll to position [0, 0]
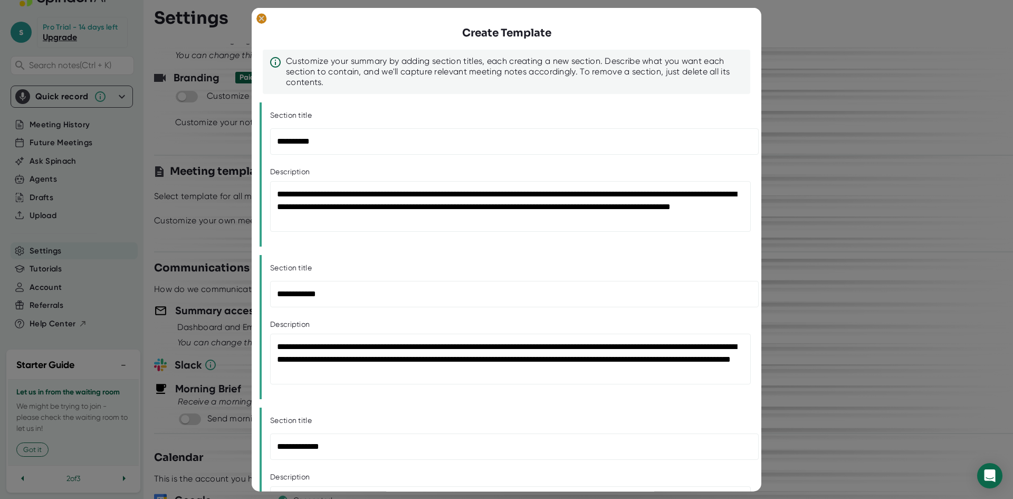
click at [260, 18] on ellipse at bounding box center [261, 18] width 10 height 11
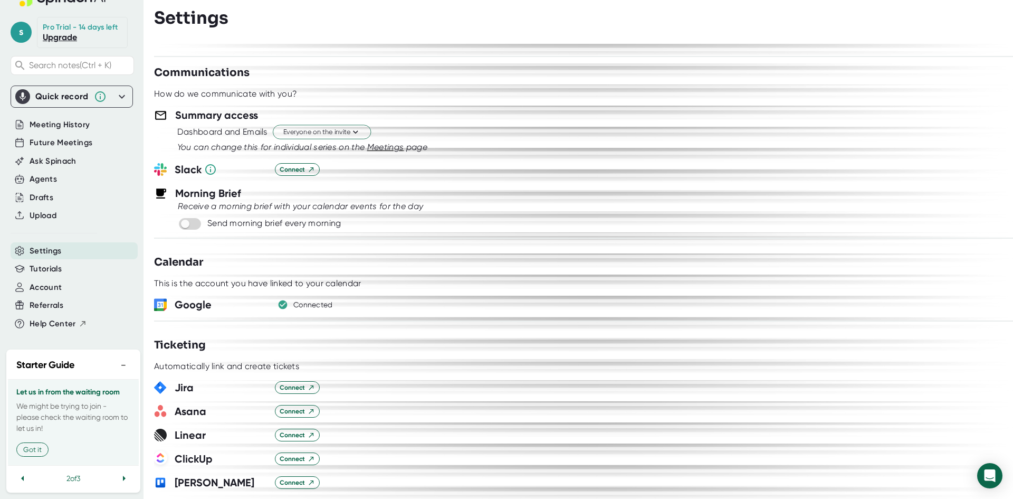
scroll to position [264, 0]
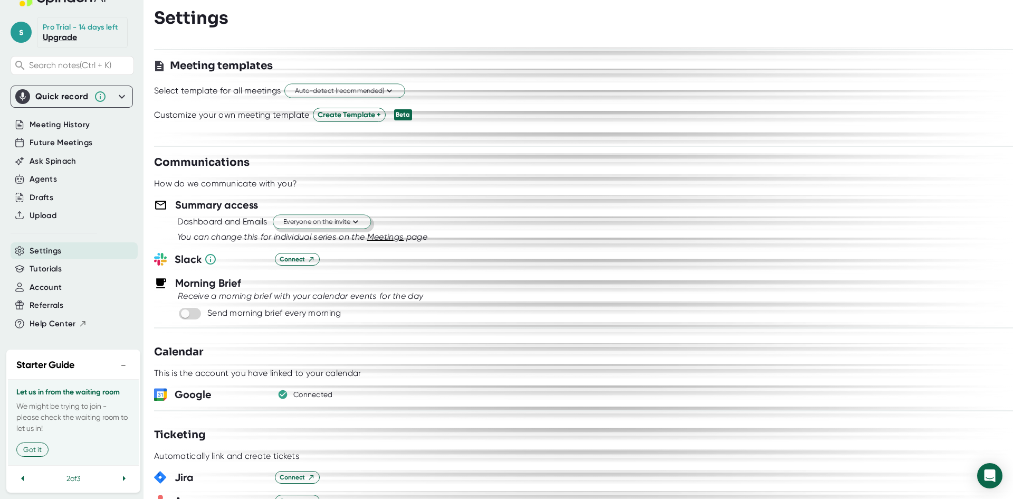
click at [335, 218] on span "Everyone on the invite" at bounding box center [321, 222] width 77 height 10
click at [317, 268] on div "Just the Spinach Host" at bounding box center [310, 262] width 121 height 19
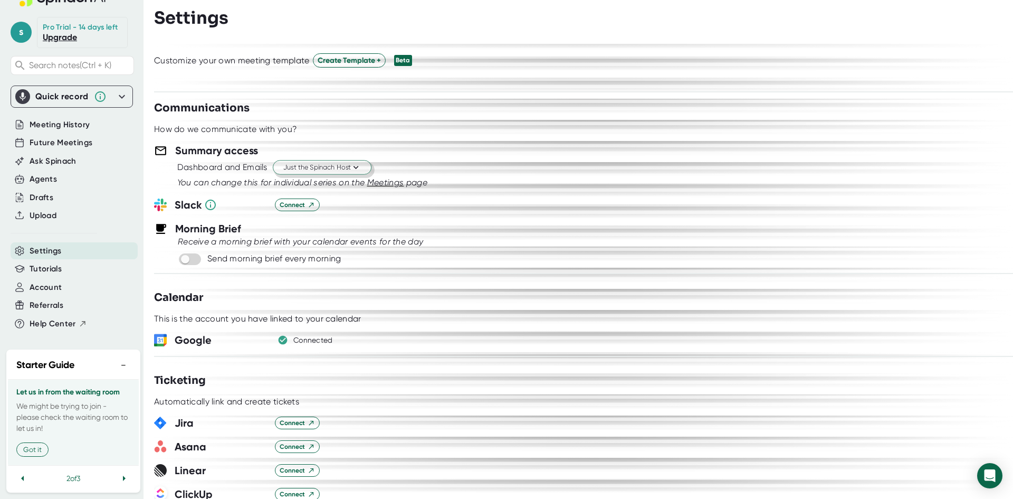
scroll to position [261, 0]
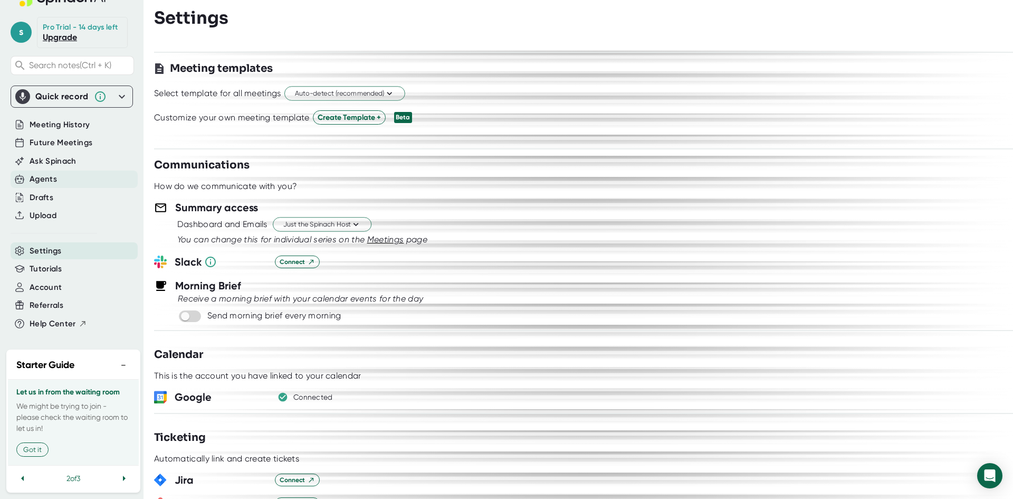
click at [34, 181] on div "Agents" at bounding box center [43, 179] width 27 height 12
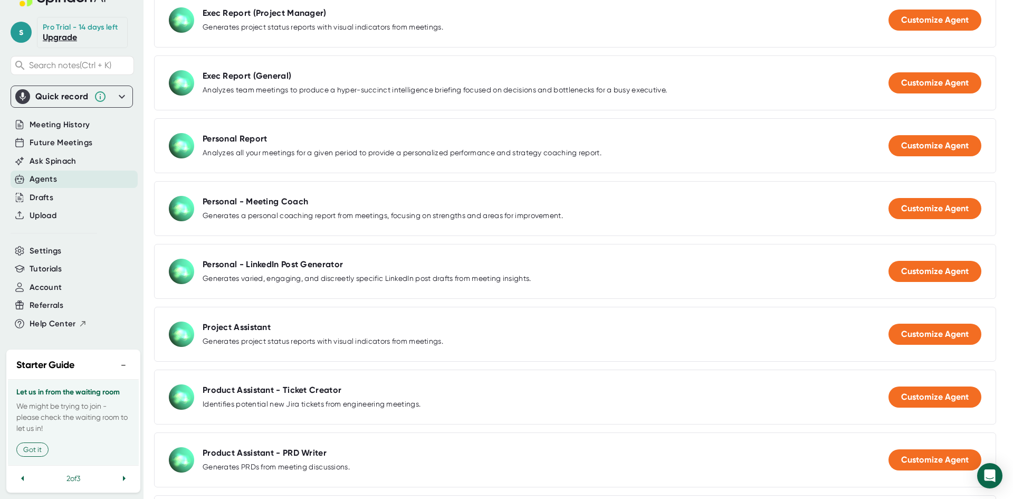
scroll to position [369, 0]
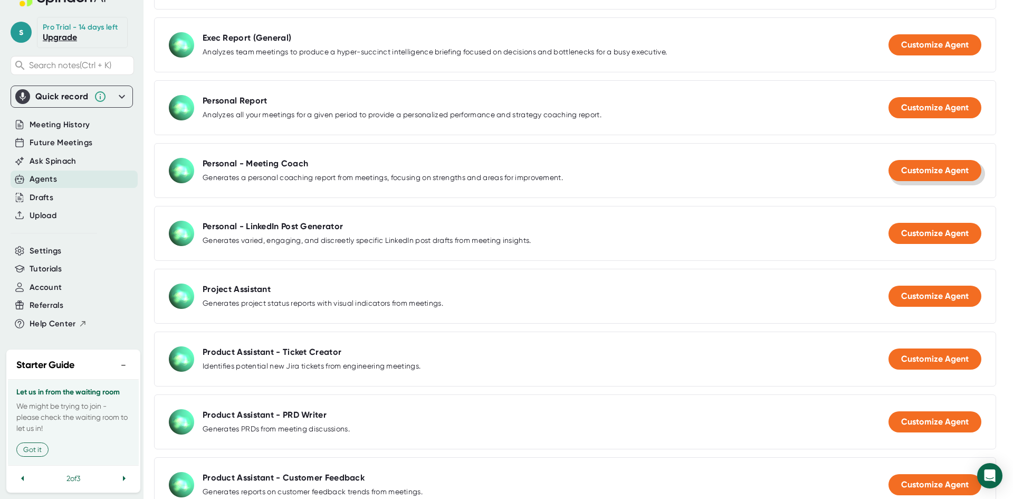
click at [923, 172] on span "Customize Agent" at bounding box center [935, 170] width 68 height 10
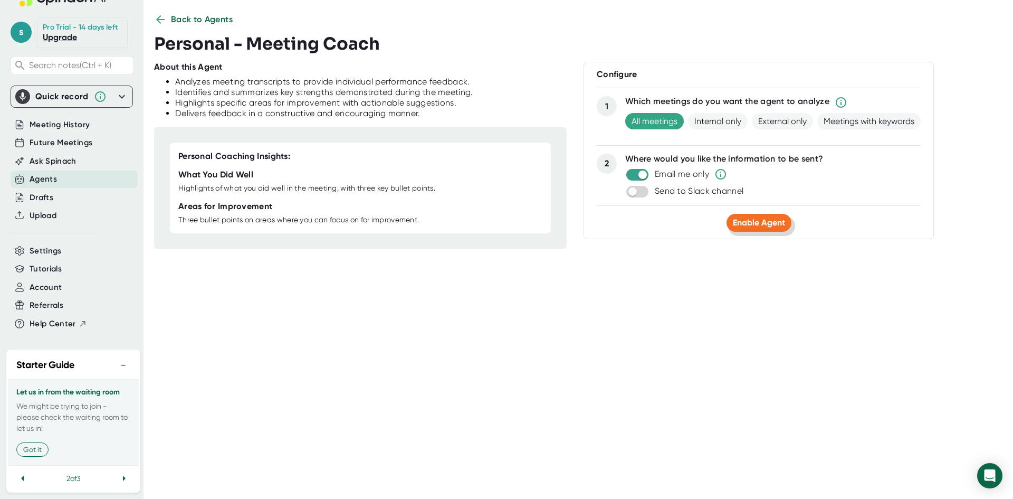
click at [754, 225] on span "Enable Agent" at bounding box center [759, 222] width 52 height 10
click at [159, 14] on icon at bounding box center [160, 19] width 13 height 13
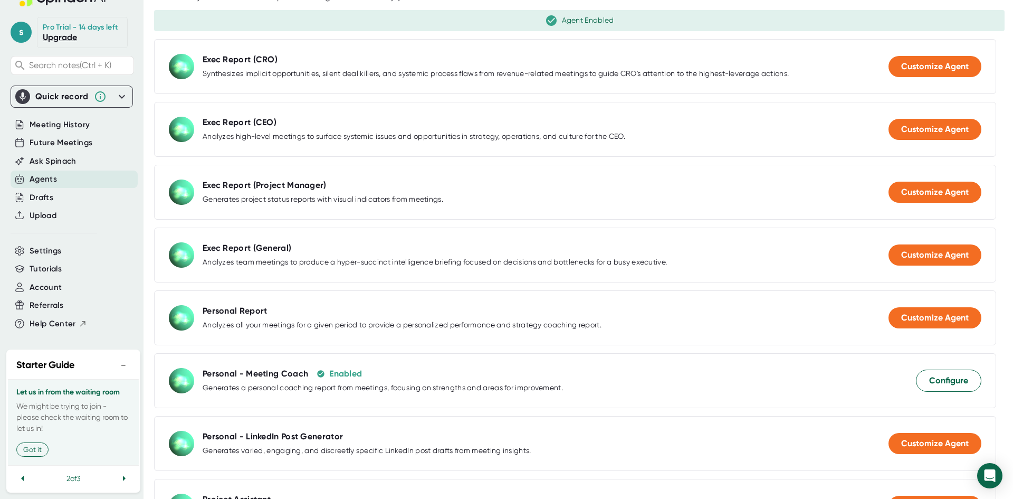
scroll to position [0, 0]
